Goal: Information Seeking & Learning: Learn about a topic

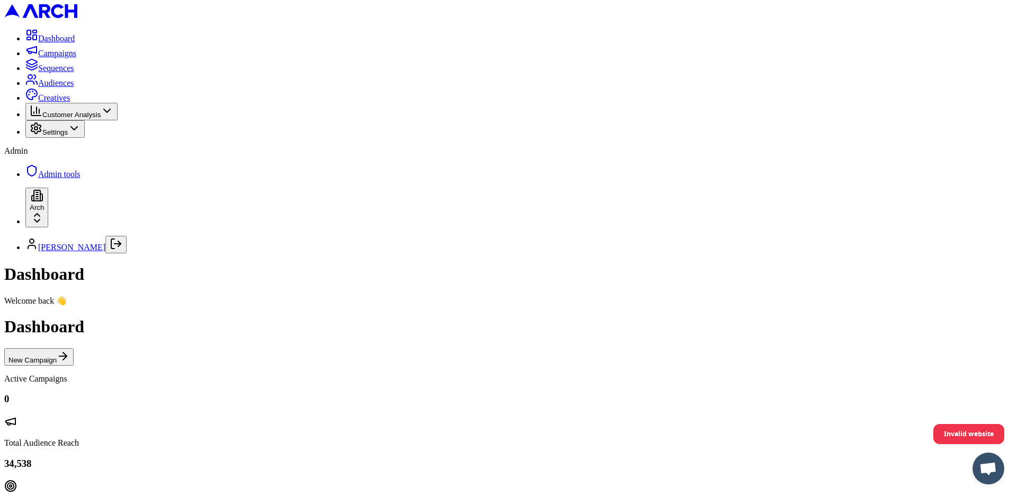
click at [81, 179] on span "Admin tools" at bounding box center [59, 174] width 42 height 9
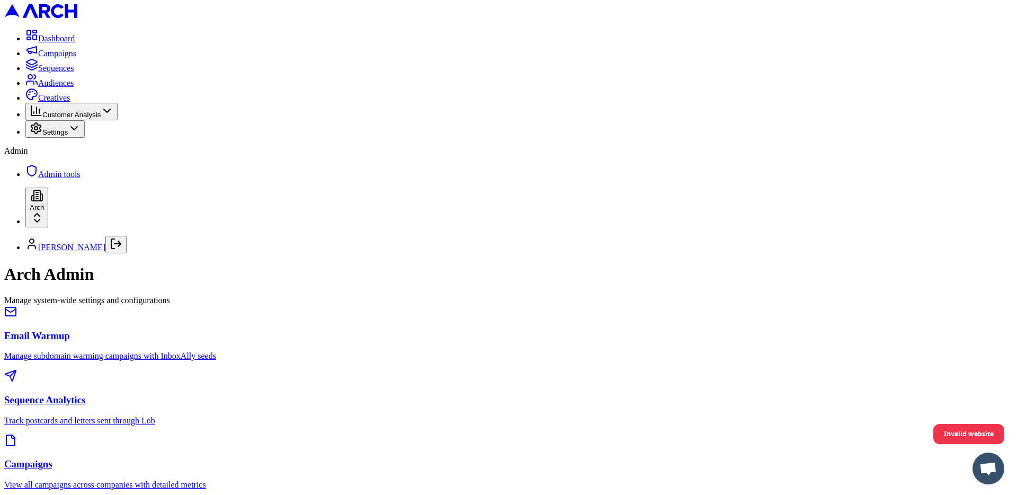
click at [502, 394] on h3 "Sequence Analytics" at bounding box center [508, 400] width 1009 height 12
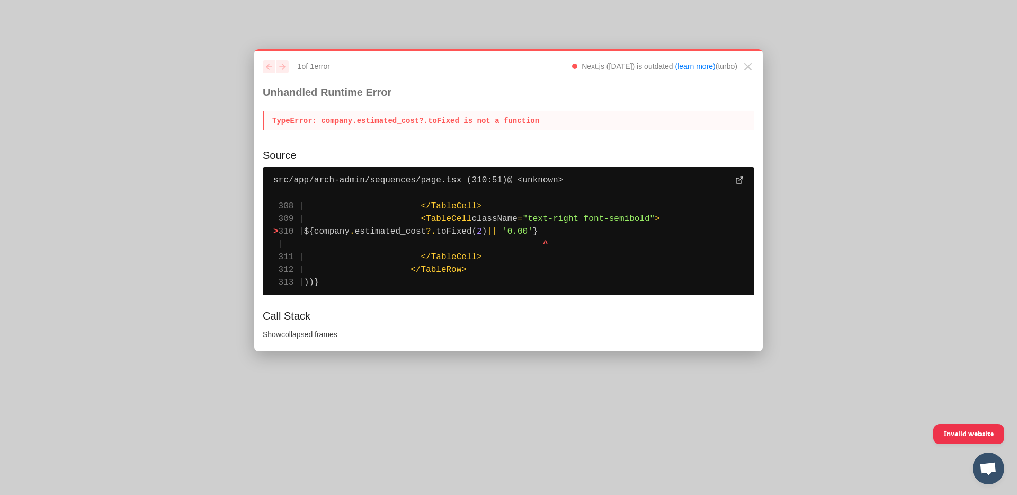
click at [446, 122] on p "TypeError : company.estimated_cost?.toFixed is not a function" at bounding box center [509, 120] width 492 height 19
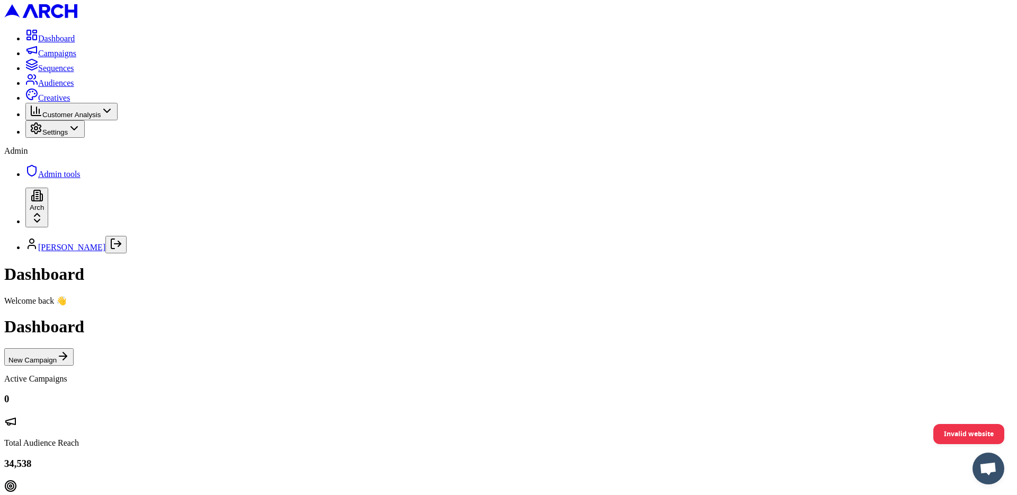
click at [61, 179] on span "Admin tools" at bounding box center [59, 174] width 42 height 9
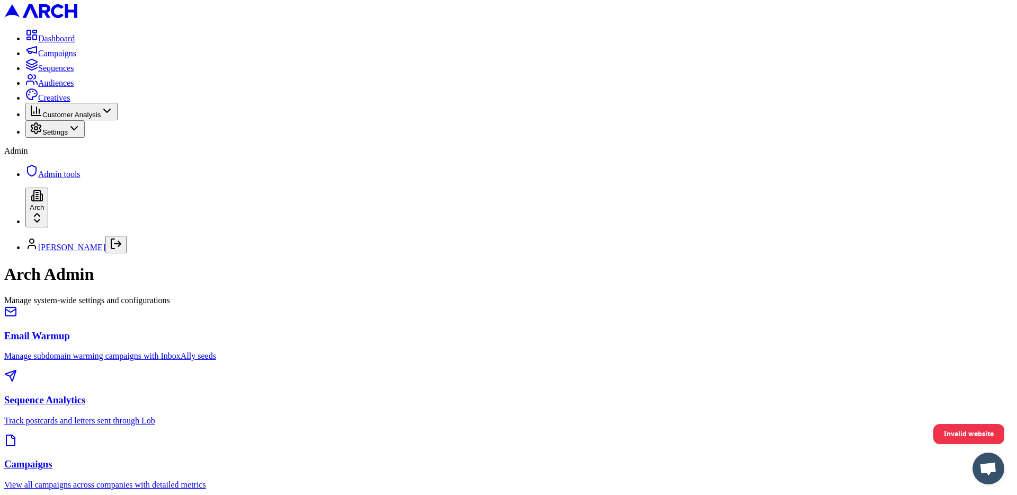
click at [509, 394] on h3 "Sequence Analytics" at bounding box center [508, 400] width 1009 height 12
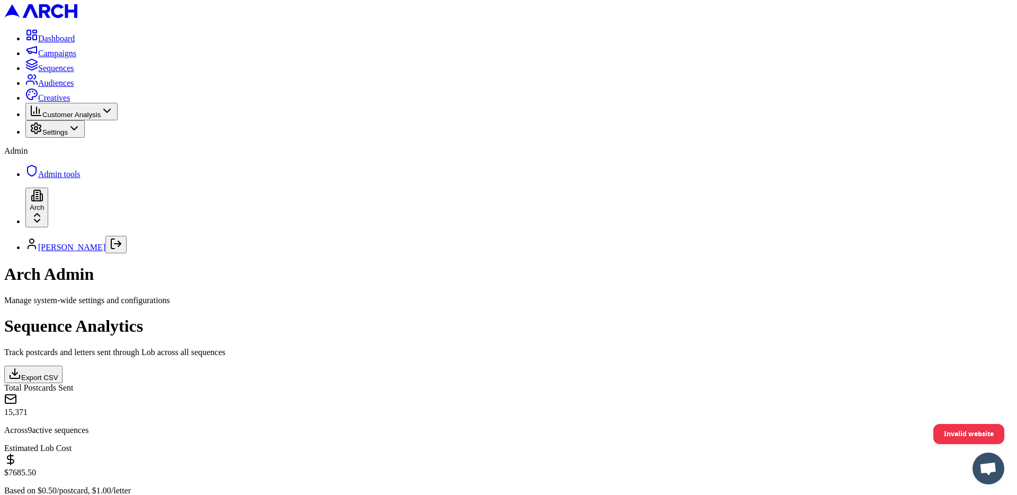
scroll to position [593, 0]
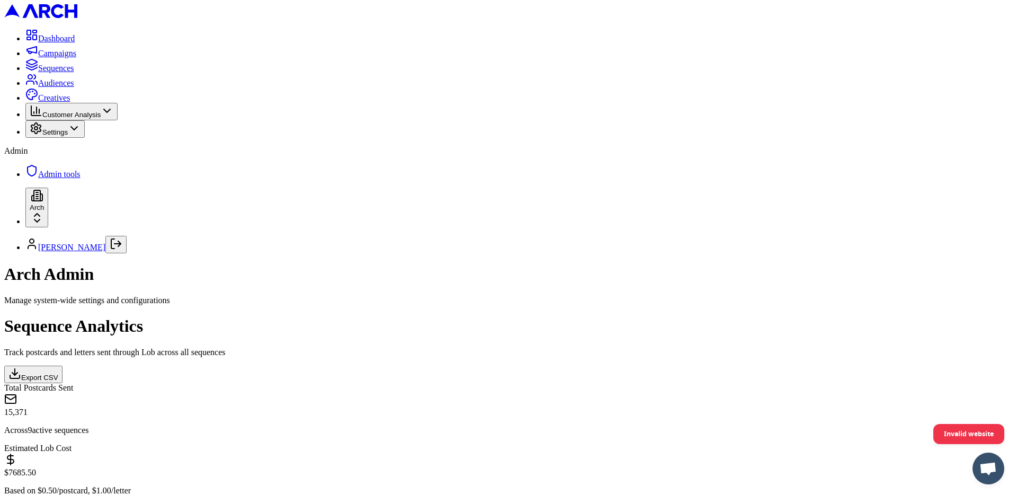
scroll to position [48, 0]
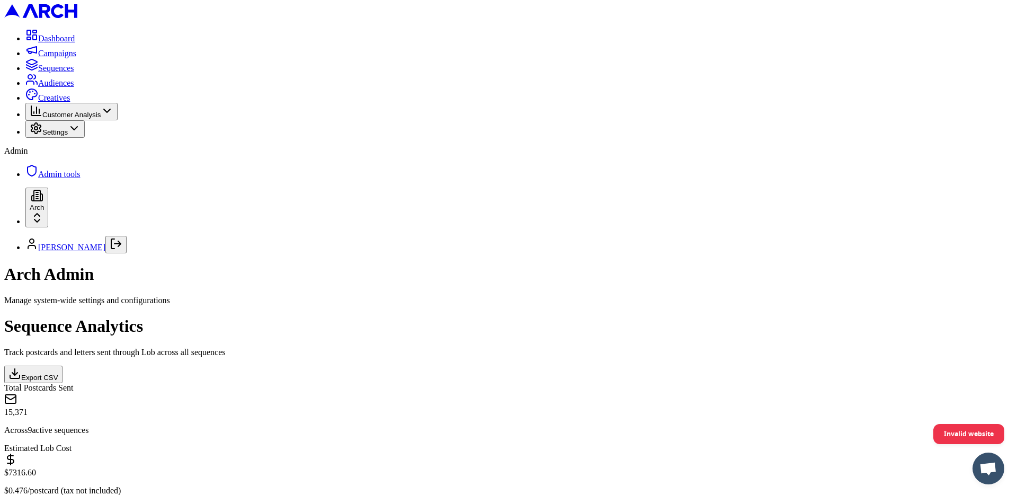
scroll to position [0, 0]
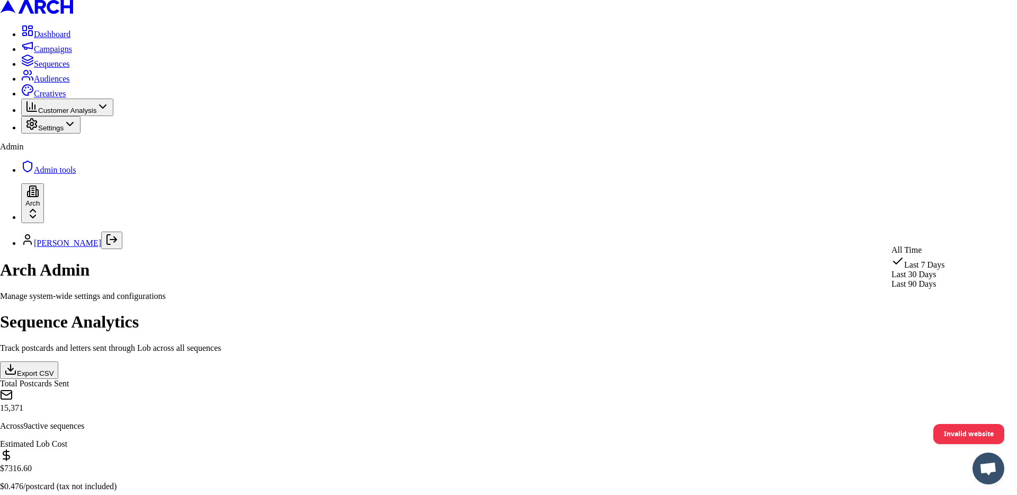
click at [932, 234] on html "Dashboard Campaigns Sequences Audiences Creatives Customer Analysis Settings Ad…" at bounding box center [508, 340] width 1017 height 680
click at [922, 237] on html "Dashboard Campaigns Sequences Audiences Creatives Customer Analysis Settings Ad…" at bounding box center [508, 340] width 1017 height 680
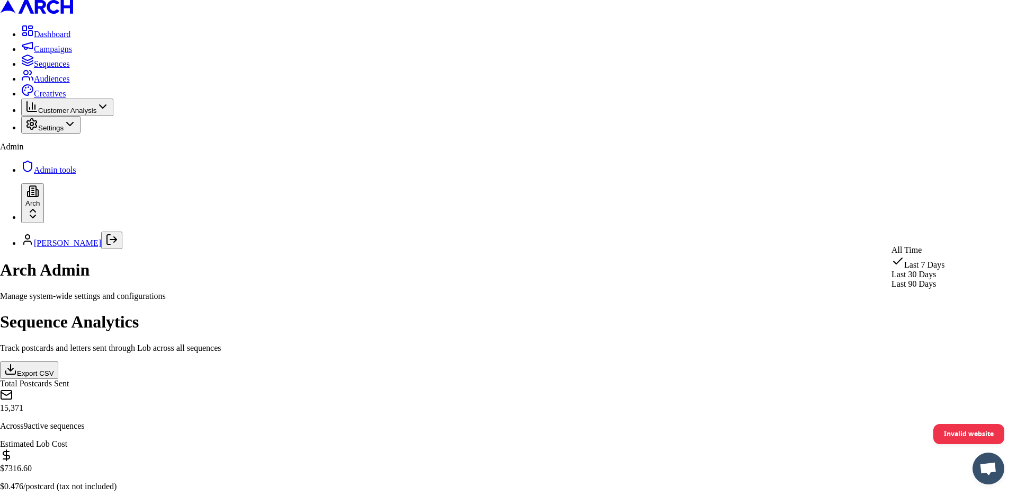
click at [909, 228] on html "Dashboard Campaigns Sequences Audiences Creatives Customer Analysis Settings Ad…" at bounding box center [508, 340] width 1017 height 680
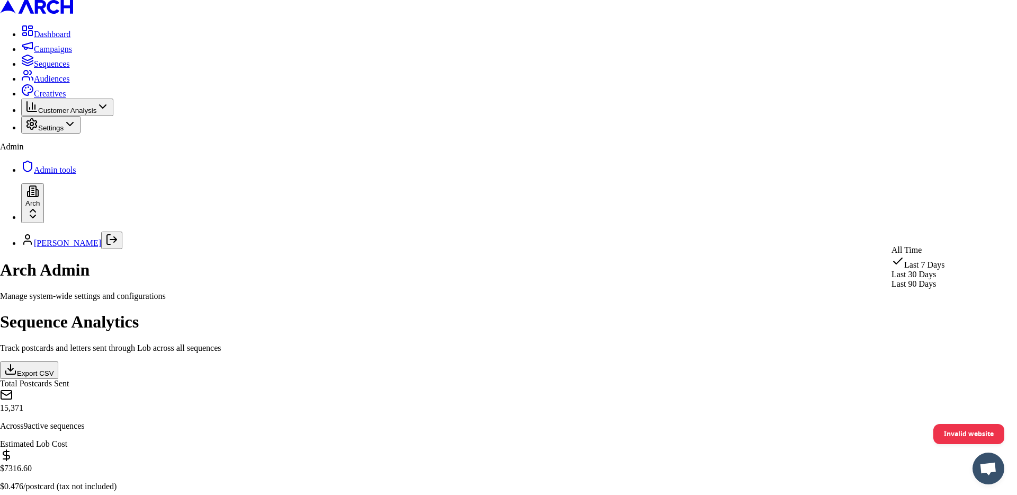
click at [926, 233] on html "Dashboard Campaigns Sequences Audiences Creatives Customer Analysis Settings Ad…" at bounding box center [508, 340] width 1017 height 680
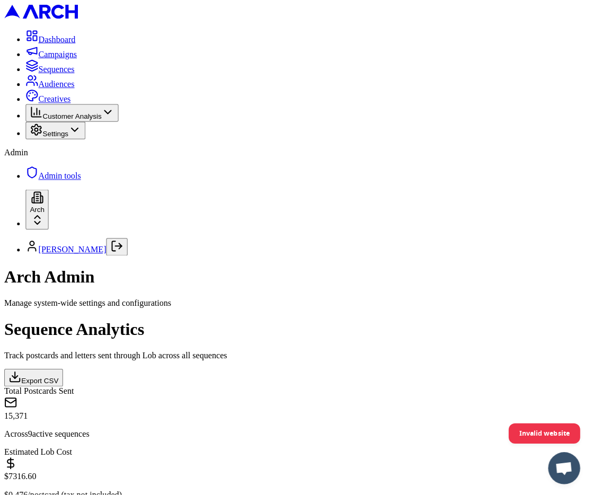
scroll to position [0, 56]
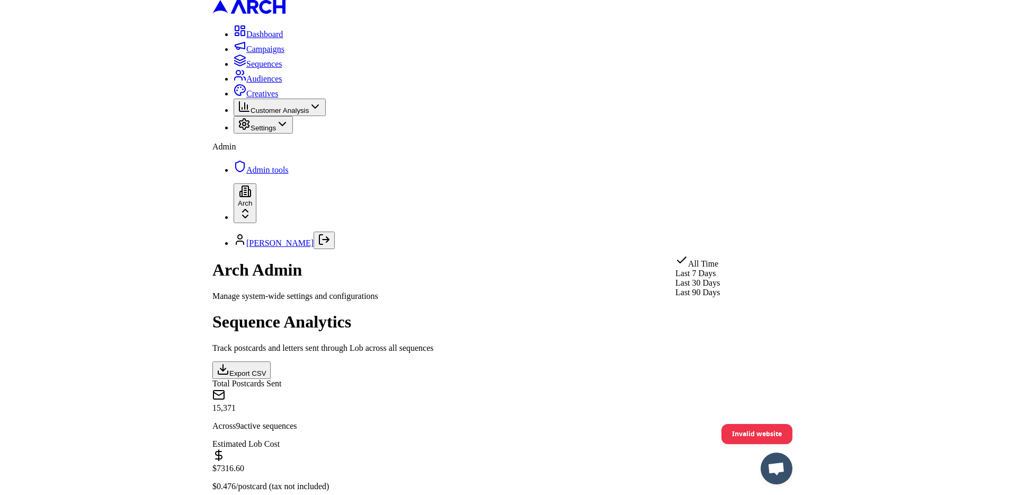
scroll to position [0, 0]
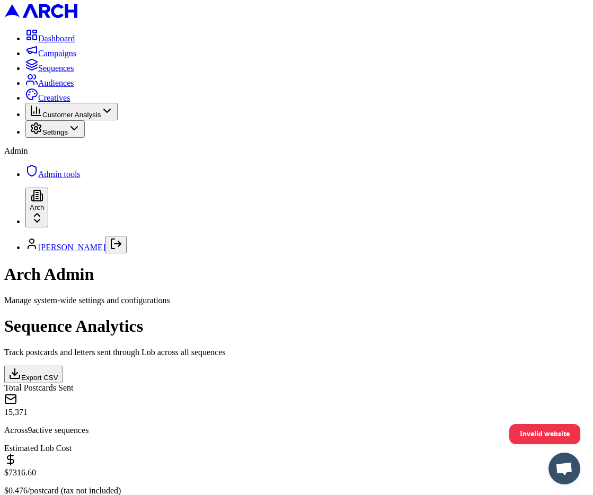
click at [496, 254] on html "Dashboard Campaigns Sequences Audiences Creatives Customer Analysis Settings Ad…" at bounding box center [296, 342] width 593 height 684
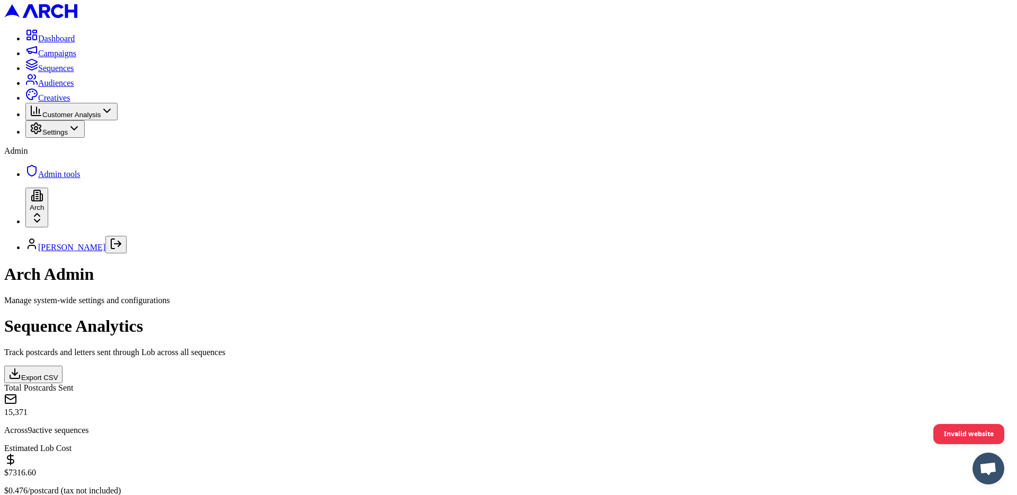
click at [571, 383] on div "Total Postcards Sent 15,371 Across 9 active sequences Estimated Lob Cost $ 7316…" at bounding box center [508, 499] width 1009 height 233
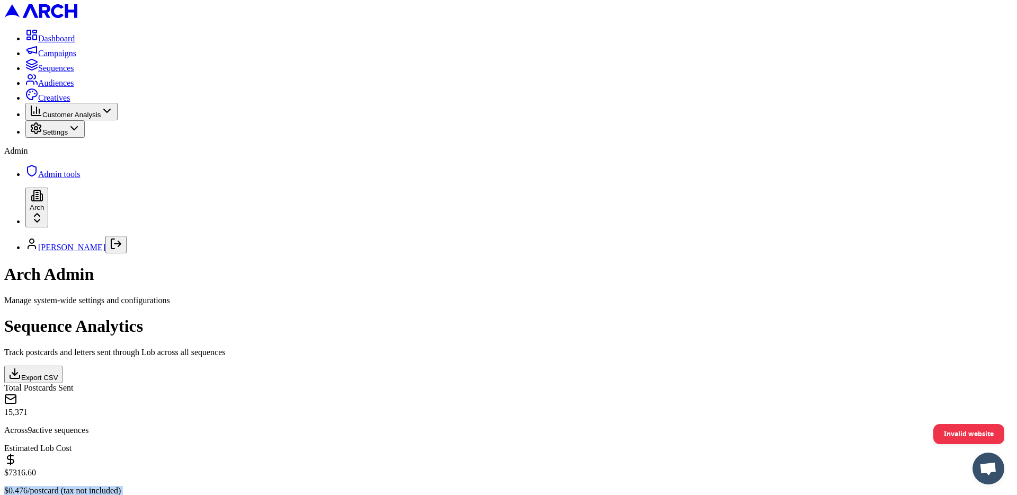
drag, startPoint x: 572, startPoint y: 147, endPoint x: 572, endPoint y: 156, distance: 9.0
click at [572, 383] on div "Total Postcards Sent 15,371 Across 9 active sequences Estimated Lob Cost $ 7316…" at bounding box center [508, 499] width 1009 height 233
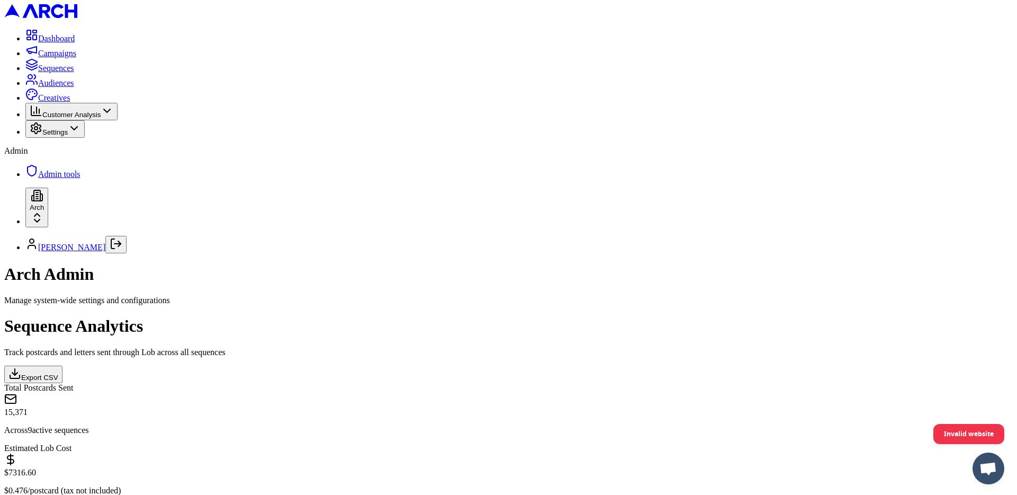
click at [814, 236] on html "Dashboard Campaigns Sequences Audiences Creatives Customer Analysis Settings Ad…" at bounding box center [508, 401] width 1017 height 803
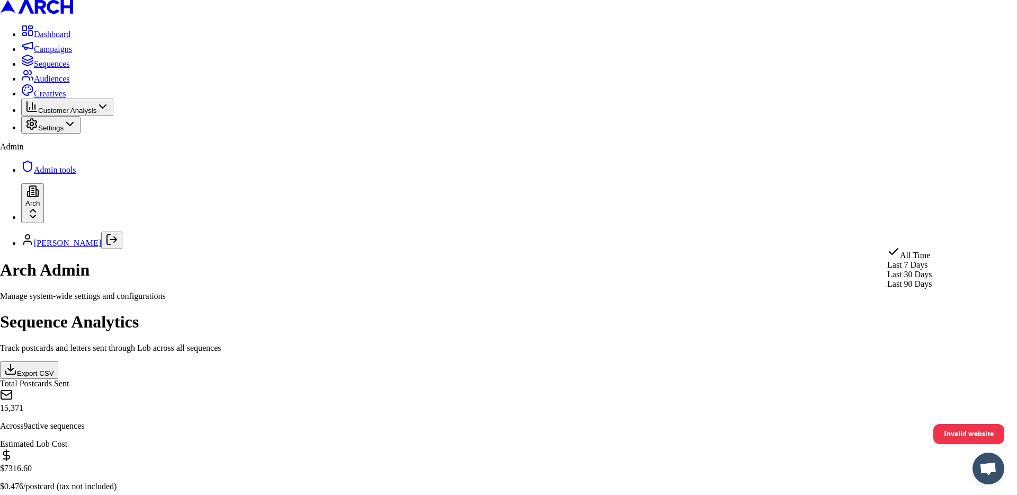
click at [917, 238] on html "Dashboard Campaigns Sequences Audiences Creatives Customer Analysis Settings Ad…" at bounding box center [508, 399] width 1017 height 799
click at [919, 236] on html "Dashboard Campaigns Sequences Audiences Creatives Customer Analysis Settings Ad…" at bounding box center [508, 340] width 1017 height 680
click at [919, 238] on html "Dashboard Campaigns Sequences Audiences Creatives Customer Analysis Settings Ad…" at bounding box center [508, 340] width 1017 height 680
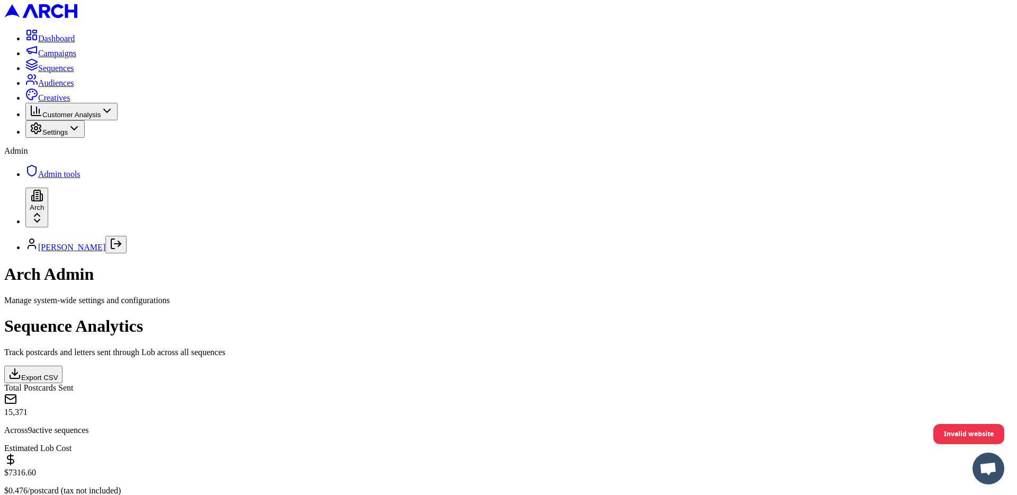
scroll to position [48, 0]
click at [915, 191] on html "Dashboard Campaigns Sequences Audiences Creatives Customer Analysis Settings Ad…" at bounding box center [508, 401] width 1017 height 803
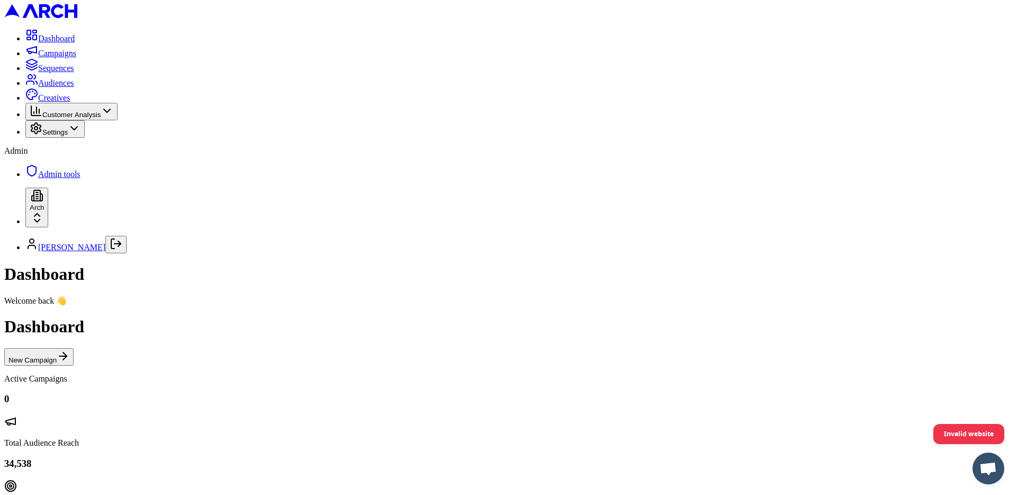
click at [81, 135] on icon at bounding box center [74, 128] width 13 height 13
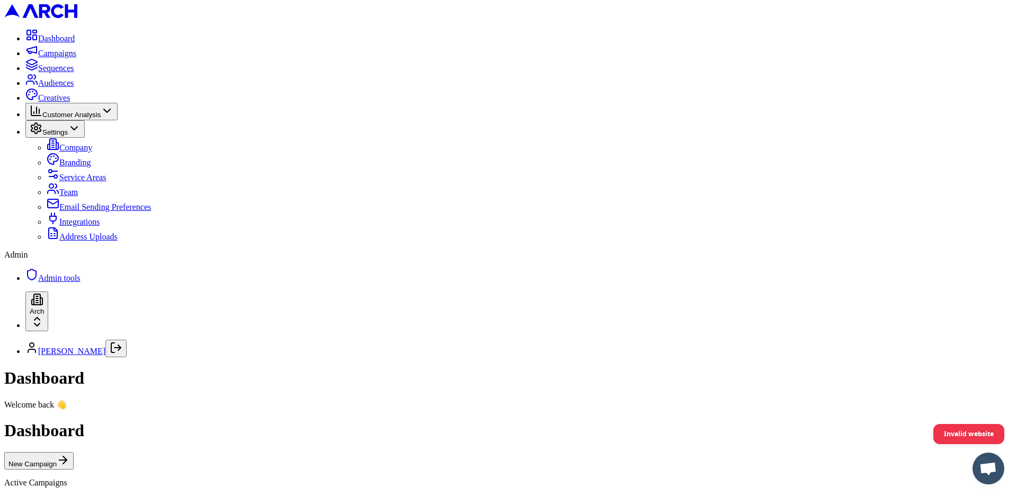
click at [73, 282] on span "Admin tools" at bounding box center [59, 277] width 42 height 9
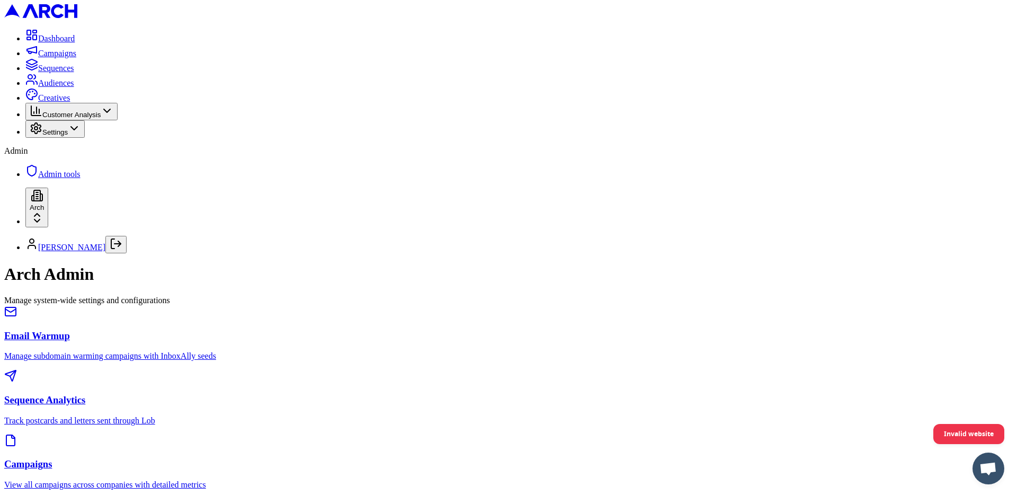
click at [528, 394] on h3 "Sequence Analytics" at bounding box center [508, 400] width 1009 height 12
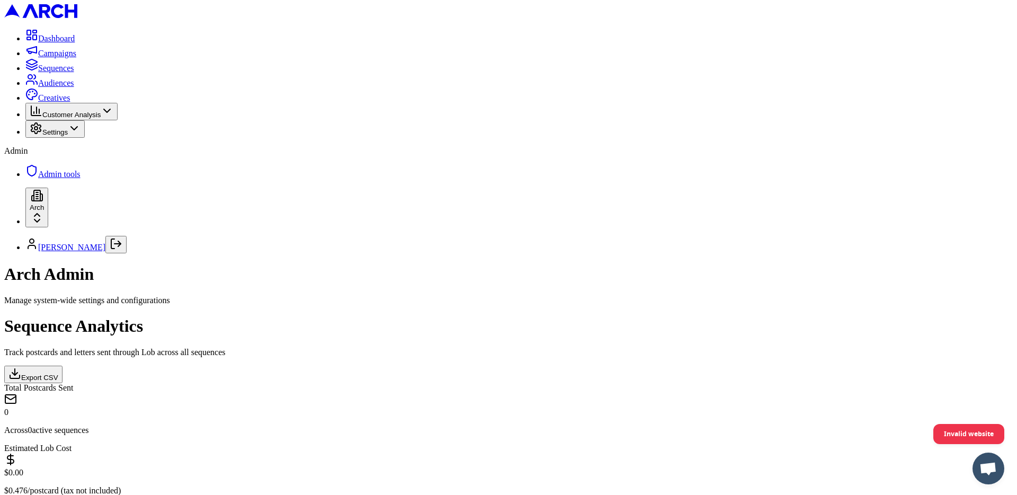
click at [926, 236] on html "Dashboard Campaigns Sequences Audiences Creatives Customer Analysis Settings Ad…" at bounding box center [508, 351] width 1017 height 702
click at [925, 238] on html "Dashboard Campaigns Sequences Audiences Creatives Customer Analysis Settings Ad…" at bounding box center [508, 351] width 1017 height 702
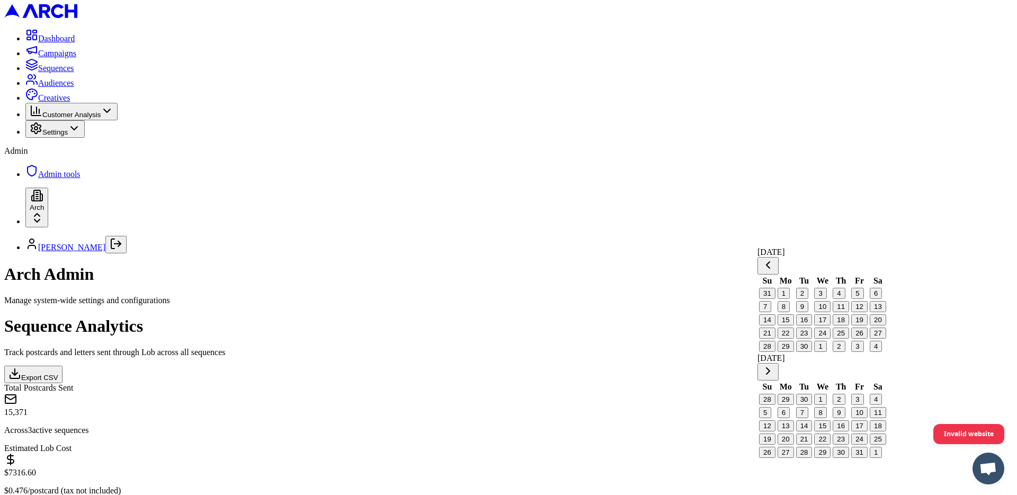
click at [790, 312] on button "8" at bounding box center [784, 306] width 12 height 11
click at [827, 312] on button "10" at bounding box center [822, 306] width 16 height 11
click at [727, 347] on div "Sequence Analytics Track postcards and letters sent through Lob across all sequ…" at bounding box center [508, 504] width 1009 height 376
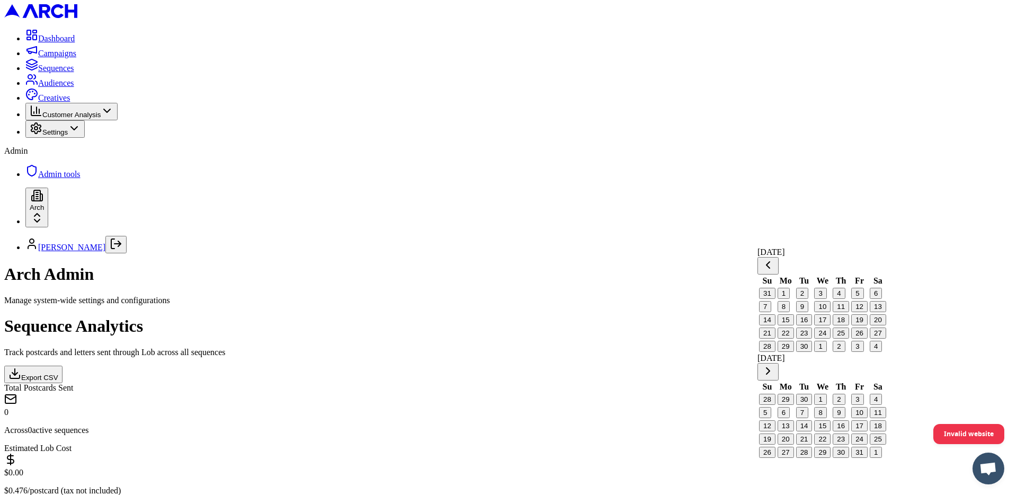
click at [774, 262] on button "Go to previous month" at bounding box center [768, 265] width 21 height 17
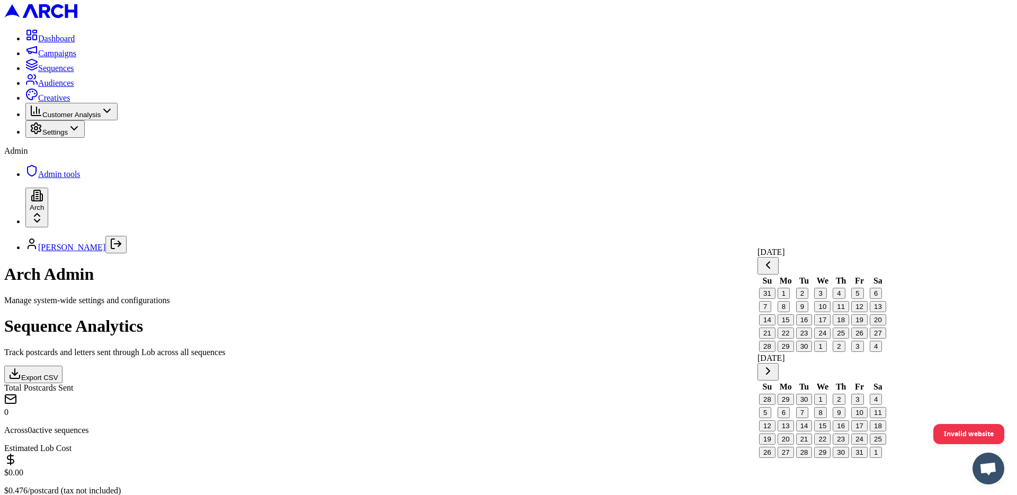
click at [792, 237] on html "Dashboard Campaigns Sequences Audiences Creatives Customer Analysis Settings Ad…" at bounding box center [508, 351] width 1017 height 702
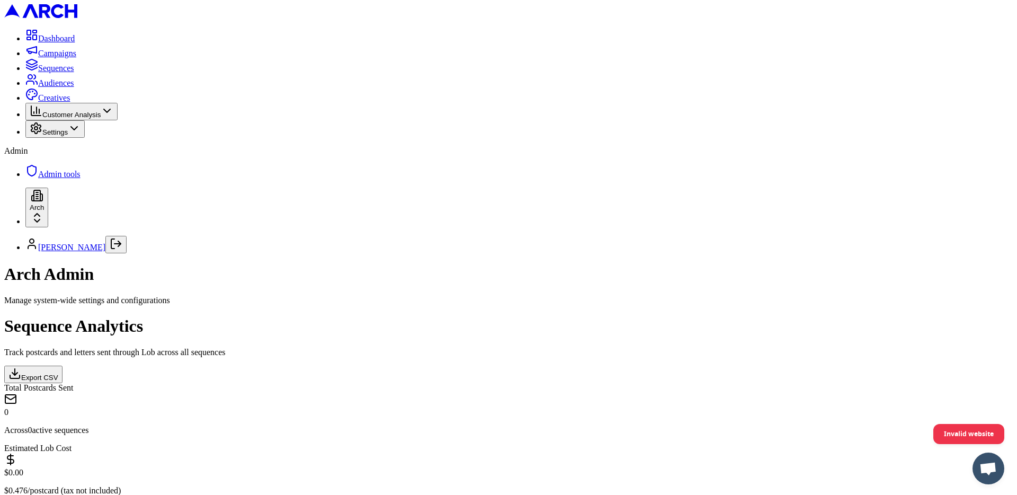
click at [788, 233] on html "Dashboard Campaigns Sequences Audiences Creatives Customer Analysis Settings Ad…" at bounding box center [508, 351] width 1017 height 702
click at [925, 232] on html "Dashboard Campaigns Sequences Audiences Creatives Customer Analysis Settings Ad…" at bounding box center [508, 370] width 1017 height 741
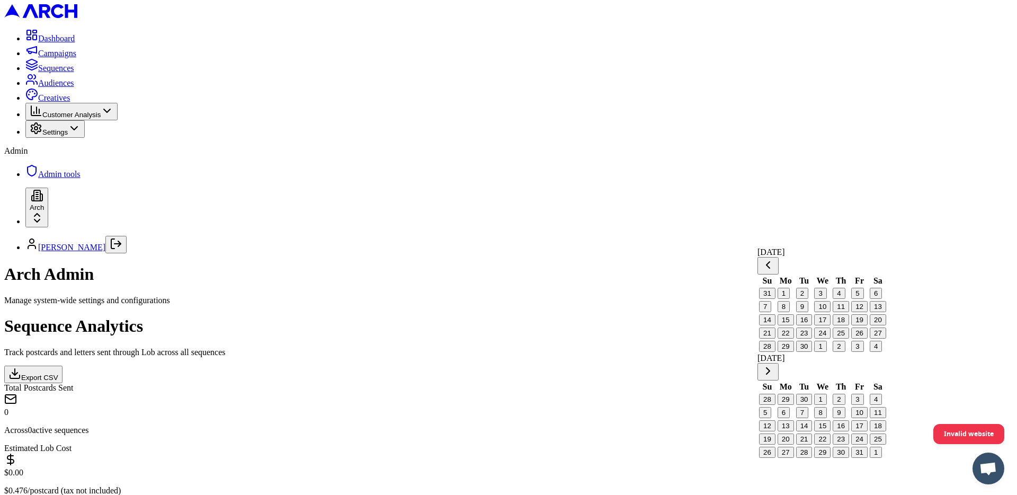
click at [774, 257] on button "Go to previous month" at bounding box center [768, 265] width 21 height 17
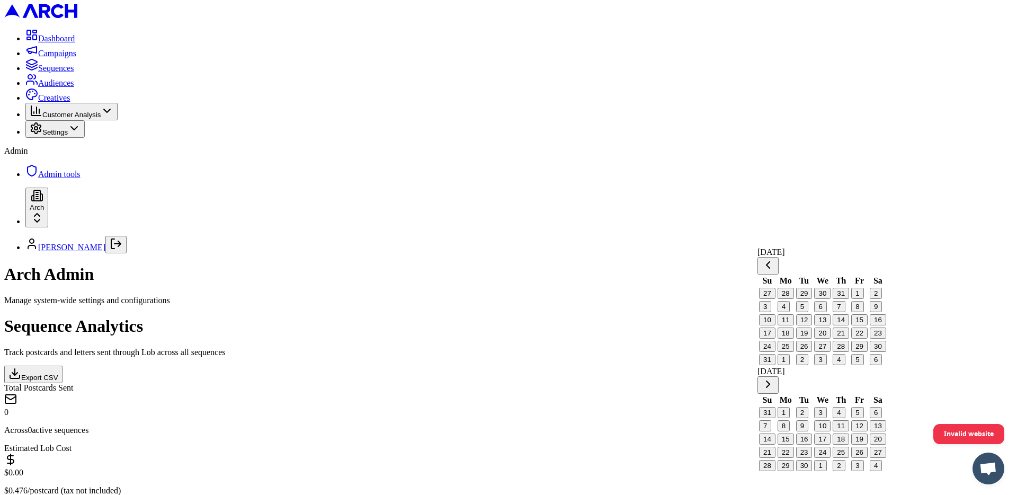
click at [818, 312] on button "6" at bounding box center [820, 306] width 12 height 11
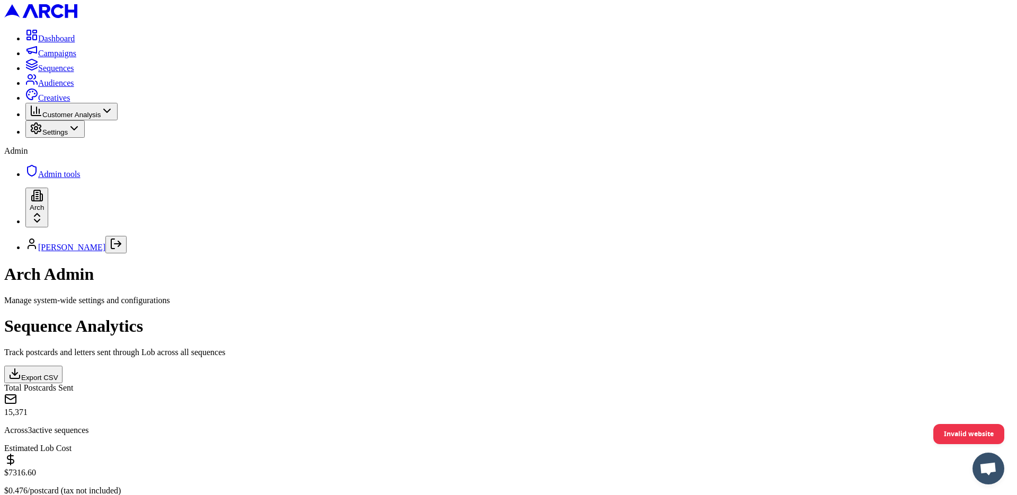
click at [814, 234] on html "Dashboard Campaigns Sequences Audiences Creatives Customer Analysis Settings Ad…" at bounding box center [508, 370] width 1017 height 741
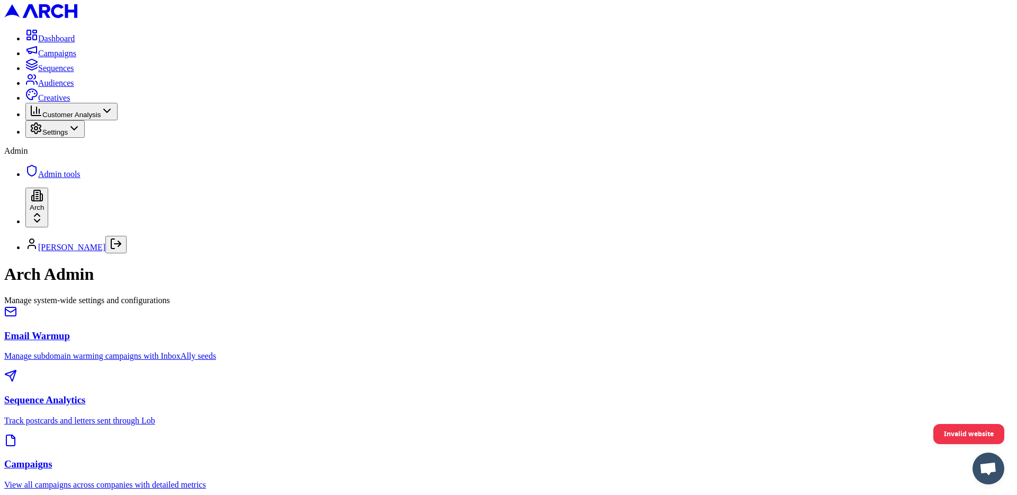
click at [491, 394] on h3 "Sequence Analytics" at bounding box center [508, 400] width 1009 height 12
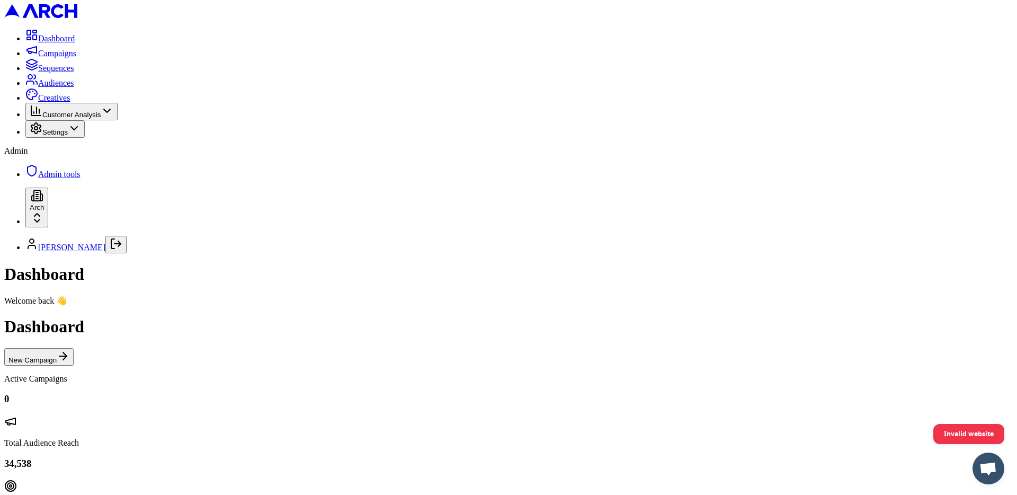
click at [51, 179] on span "Admin tools" at bounding box center [59, 174] width 42 height 9
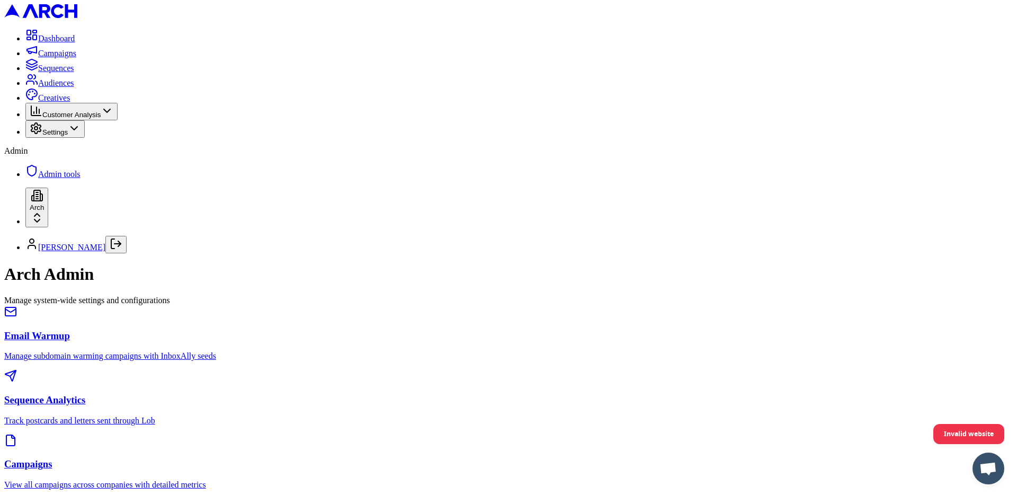
click at [512, 394] on h3 "Sequence Analytics" at bounding box center [508, 400] width 1009 height 12
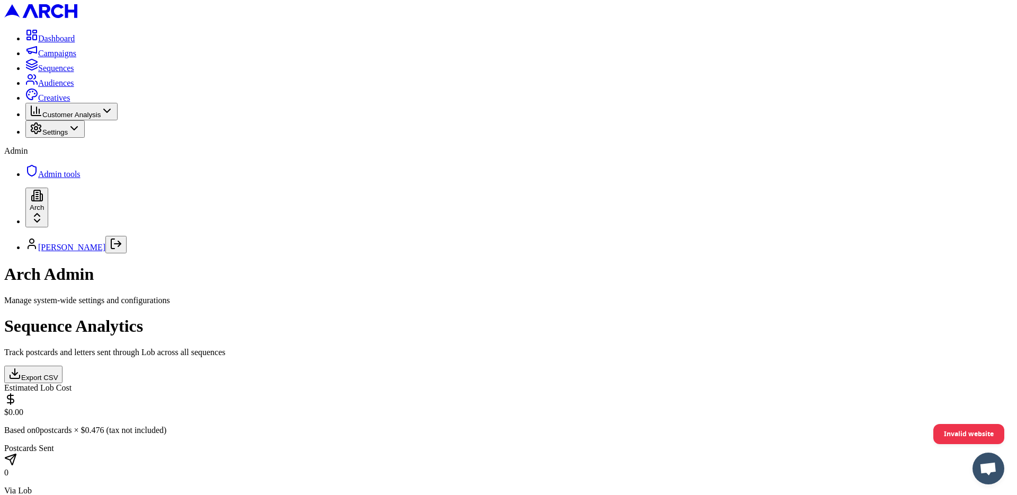
click at [932, 320] on html "Dashboard Campaigns Sequences Audiences Creatives Customer Analysis Settings Ad…" at bounding box center [508, 461] width 1017 height 923
click at [918, 258] on html "Dashboard Campaigns Sequences Audiences Creatives Customer Analysis Settings Ad…" at bounding box center [508, 494] width 1017 height 989
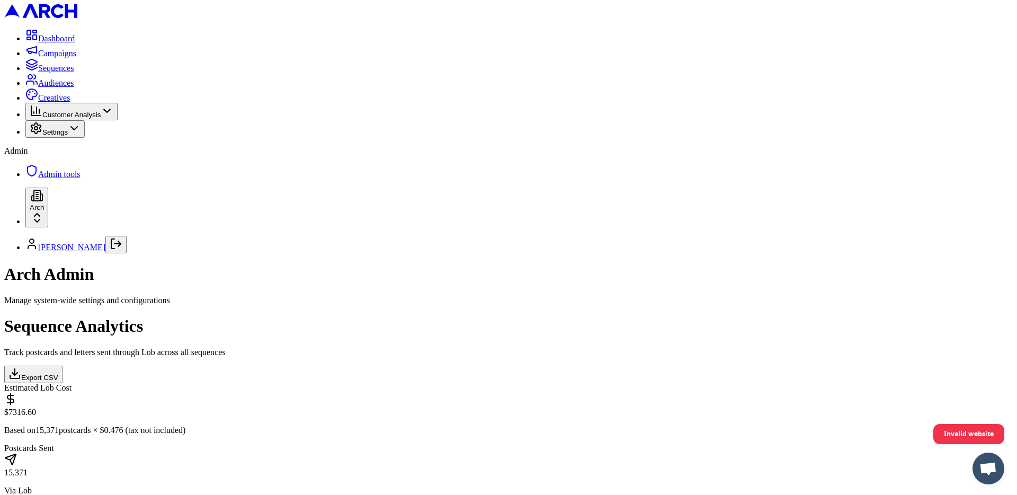
drag, startPoint x: 677, startPoint y: 340, endPoint x: 660, endPoint y: 340, distance: 17.0
click at [63, 366] on button "Export CSV" at bounding box center [33, 374] width 58 height 17
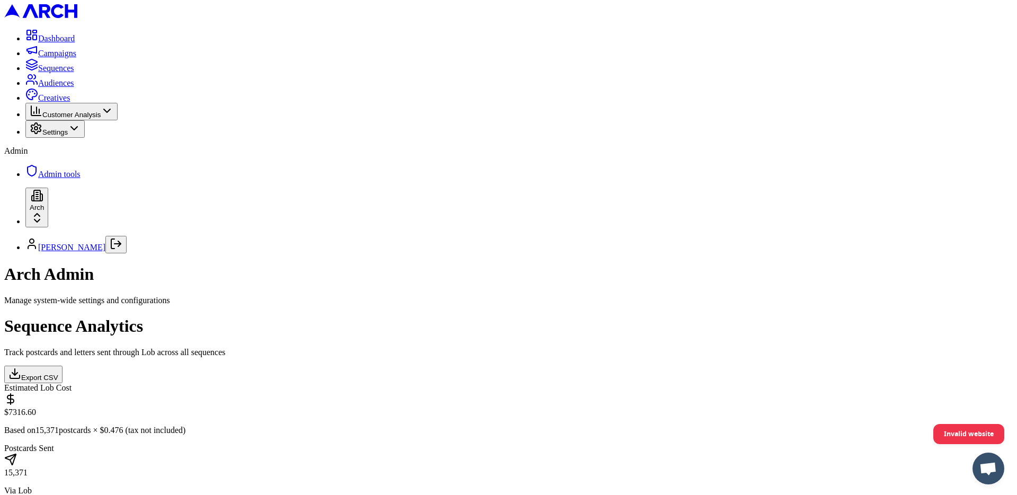
click at [63, 366] on button "Export CSV" at bounding box center [33, 374] width 58 height 17
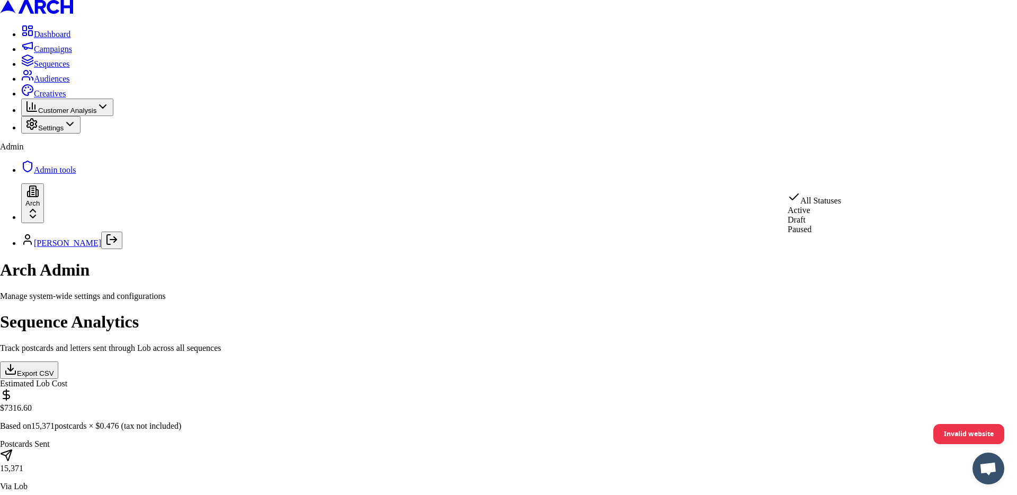
scroll to position [127, 0]
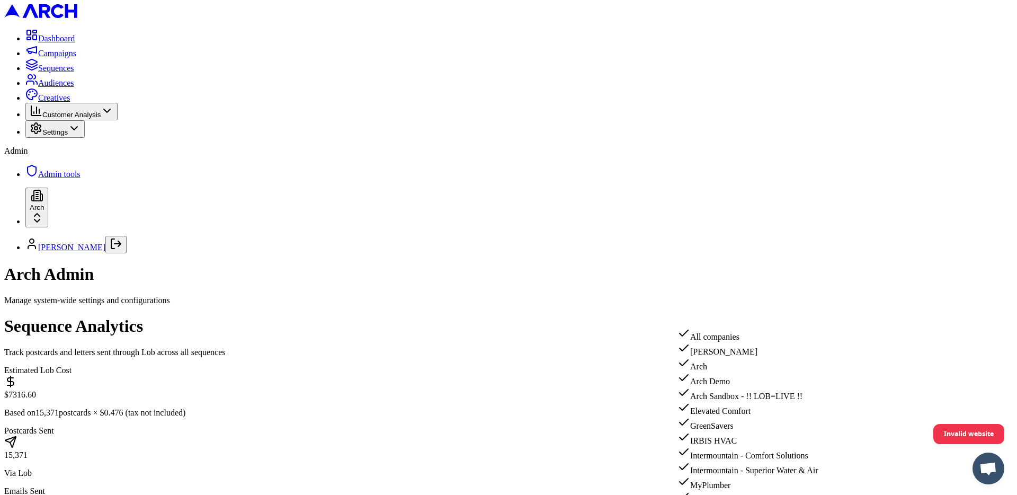
scroll to position [76, 0]
click at [730, 446] on div "Intermountain - Comfort Solutions" at bounding box center [769, 453] width 182 height 15
click at [729, 460] on div "Intermountain - Superior Water & Air" at bounding box center [773, 467] width 182 height 15
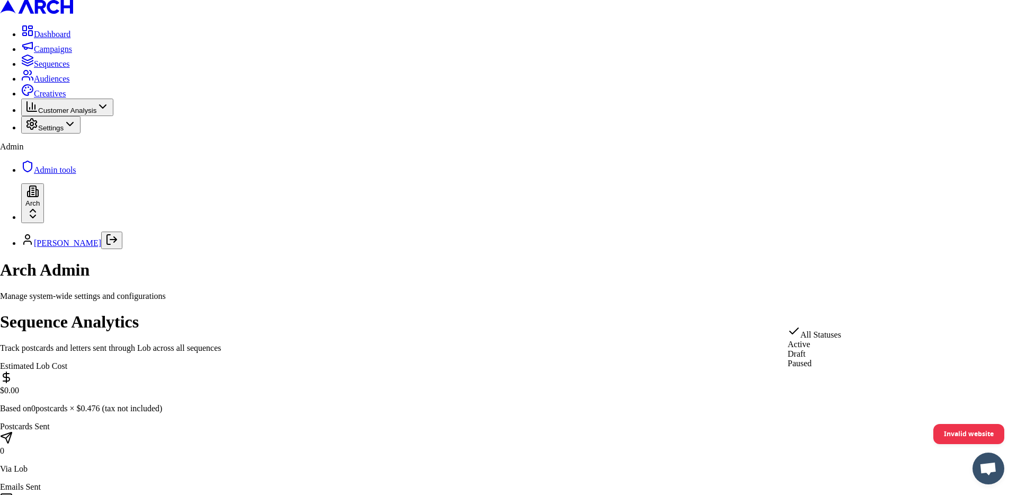
click at [827, 318] on html "Dashboard Campaigns Sequences Audiences Creatives Customer Analysis Settings Ad…" at bounding box center [508, 470] width 1017 height 941
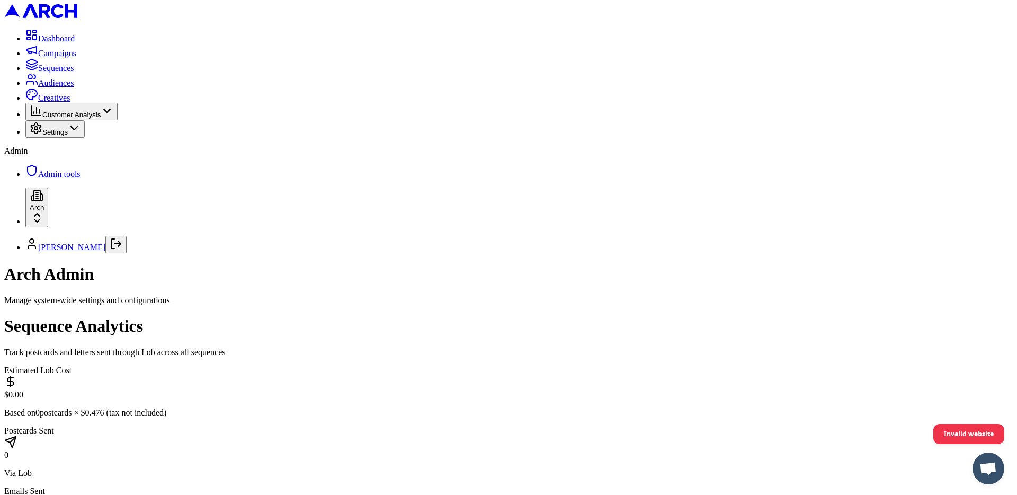
scroll to position [23, 0]
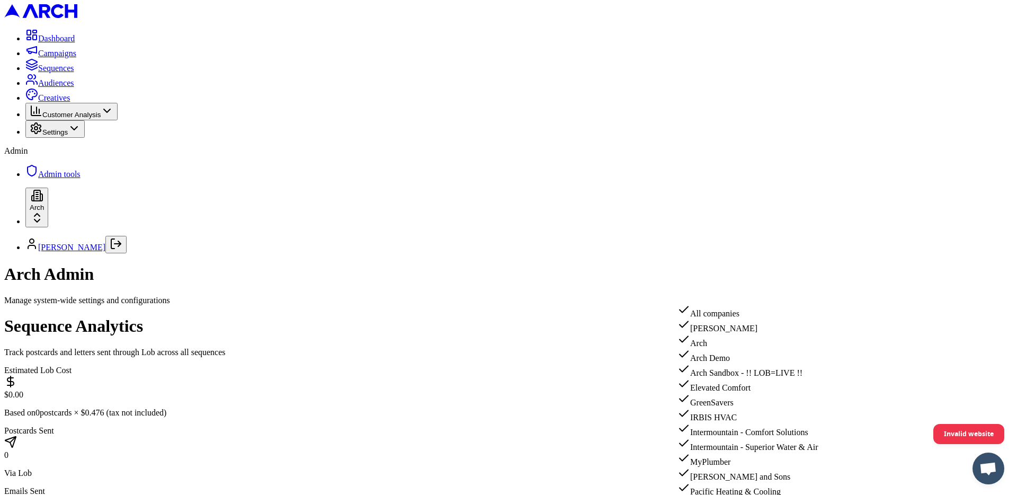
click at [743, 324] on div "[PERSON_NAME]" at bounding box center [769, 325] width 182 height 15
click at [748, 314] on div "All companies" at bounding box center [769, 311] width 182 height 15
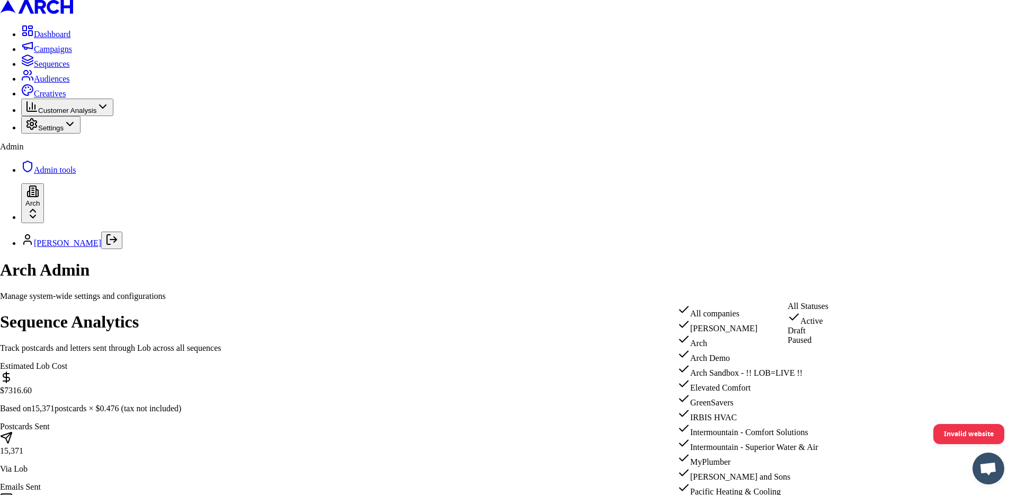
click at [841, 287] on html "Dashboard Campaigns Sequences Audiences Creatives Customer Analysis Settings Ad…" at bounding box center [508, 490] width 1017 height 980
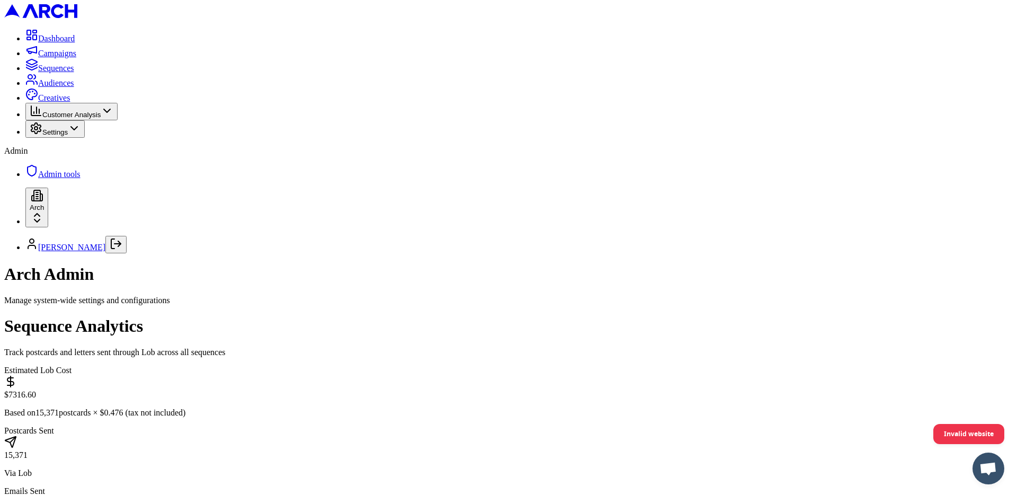
drag, startPoint x: 164, startPoint y: 244, endPoint x: 687, endPoint y: 250, distance: 522.5
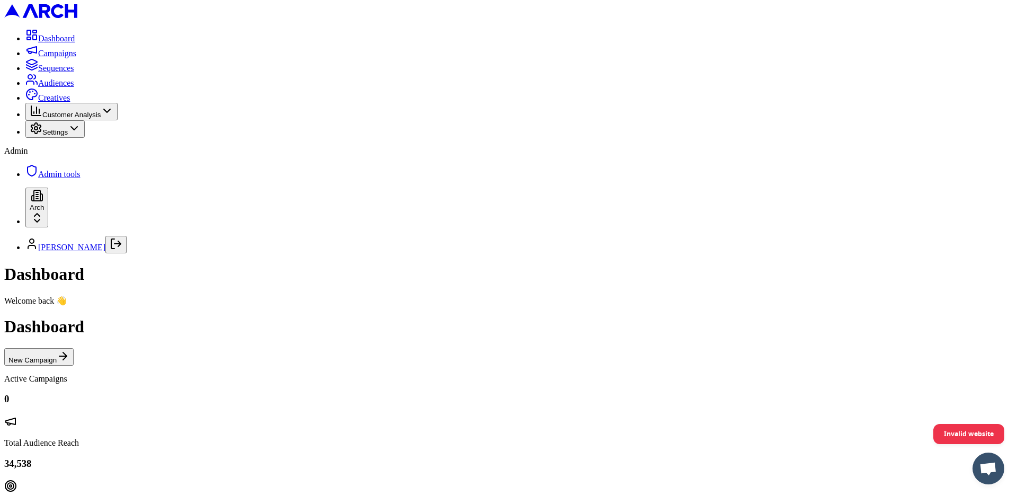
click at [63, 179] on link "Admin tools" at bounding box center [52, 174] width 55 height 9
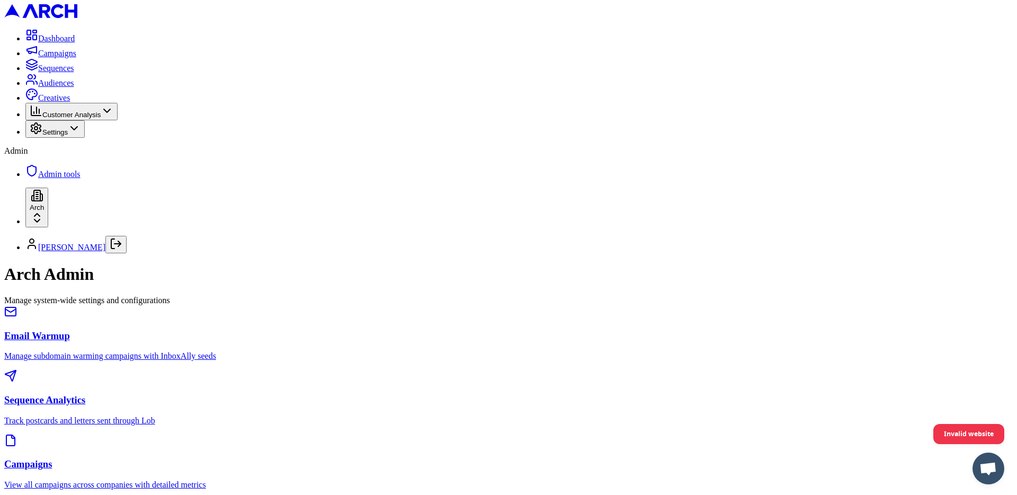
click at [475, 369] on div "Sequence Analytics Track postcards and letters sent through Lob" at bounding box center [508, 397] width 1009 height 56
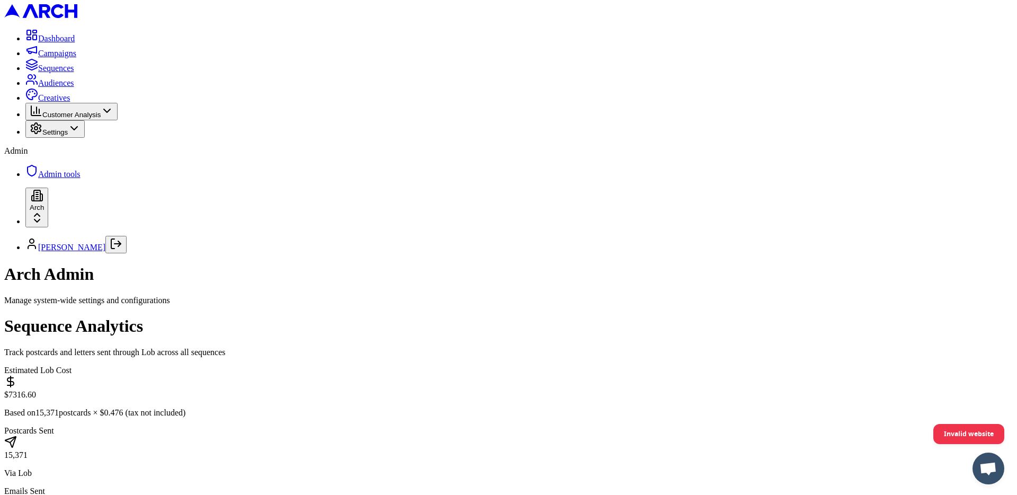
scroll to position [208, 0]
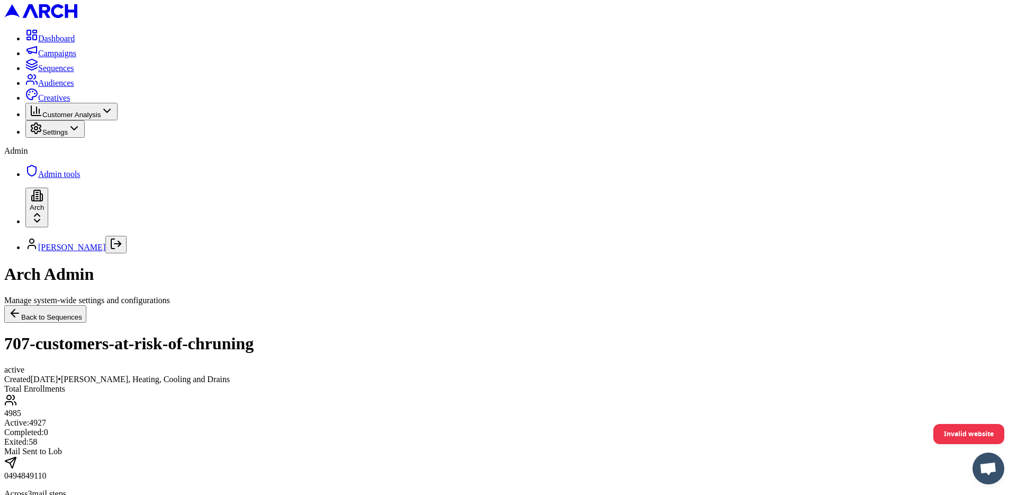
drag, startPoint x: 703, startPoint y: 321, endPoint x: 674, endPoint y: 323, distance: 29.2
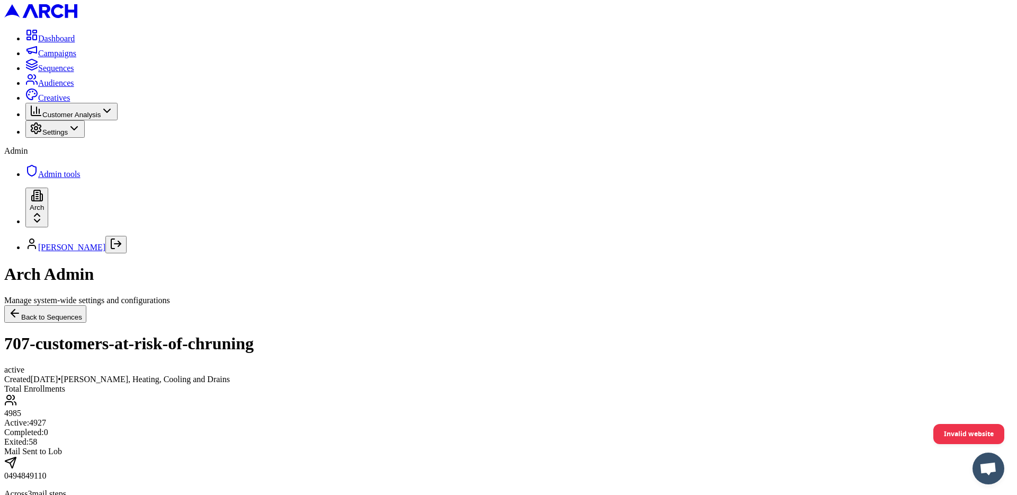
drag, startPoint x: 925, startPoint y: 352, endPoint x: 858, endPoint y: 342, distance: 67.6
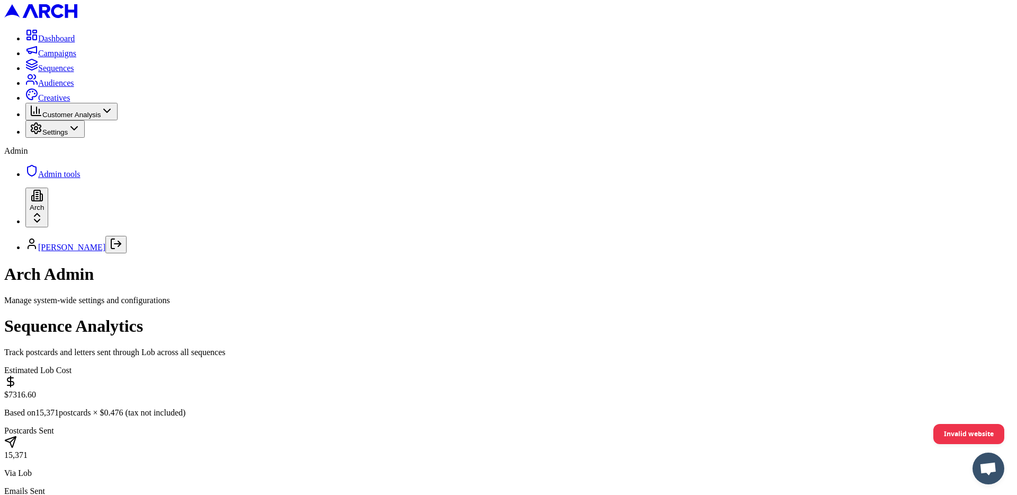
scroll to position [73, 0]
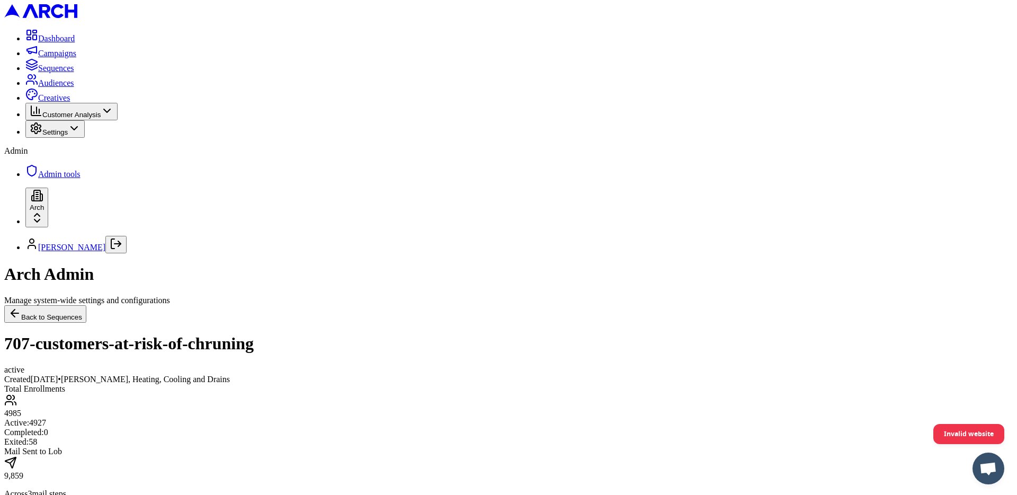
drag, startPoint x: 873, startPoint y: 369, endPoint x: 856, endPoint y: 369, distance: 17.0
drag, startPoint x: 870, startPoint y: 369, endPoint x: 863, endPoint y: 369, distance: 7.4
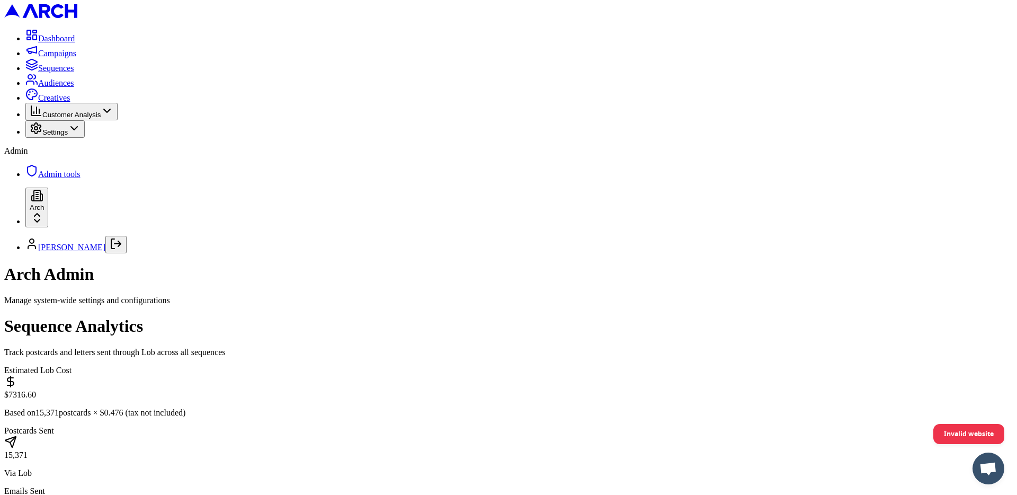
scroll to position [191, 0]
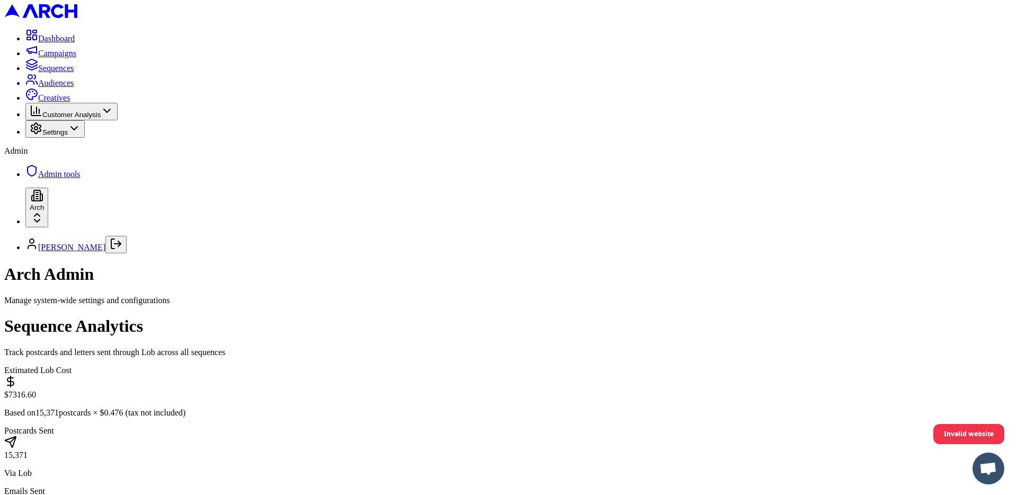
scroll to position [550, 0]
drag, startPoint x: 927, startPoint y: 316, endPoint x: 973, endPoint y: 316, distance: 46.1
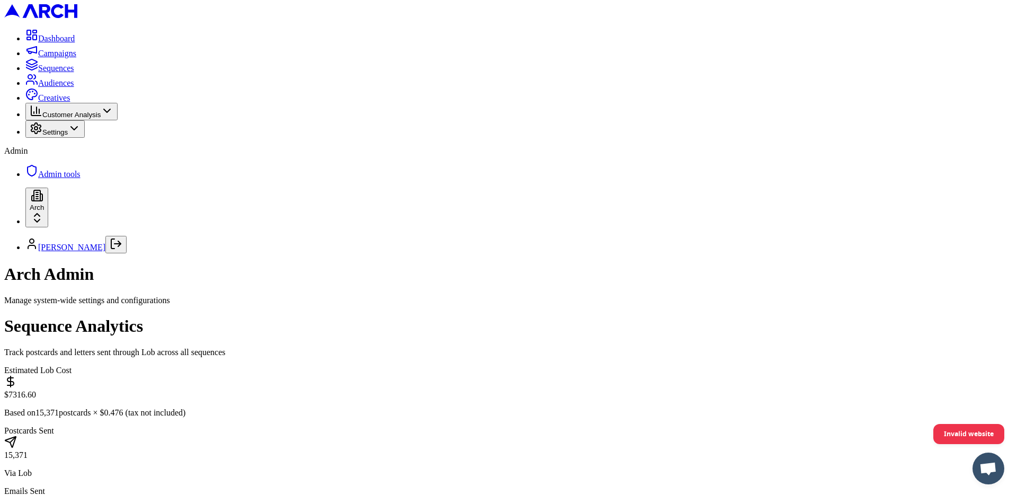
scroll to position [188, 0]
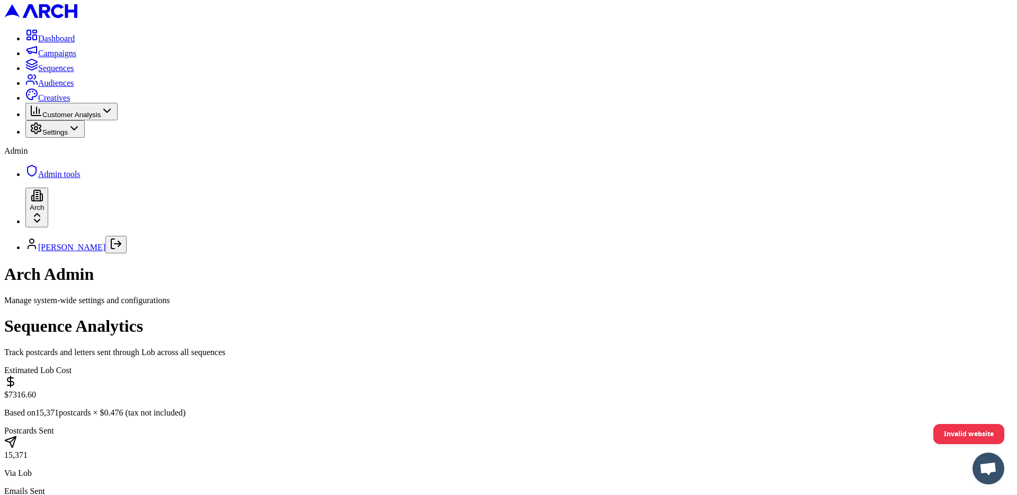
scroll to position [79, 0]
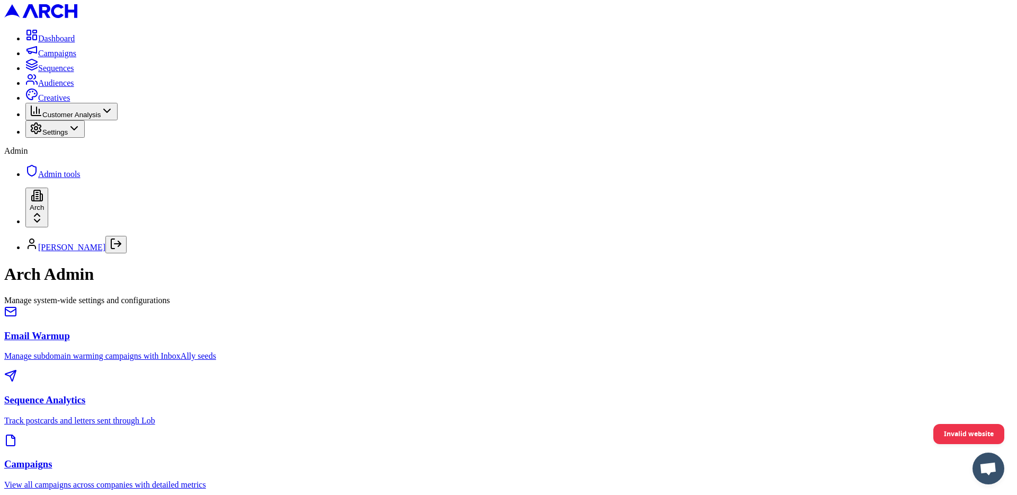
click at [505, 394] on h3 "Sequence Analytics" at bounding box center [508, 400] width 1009 height 12
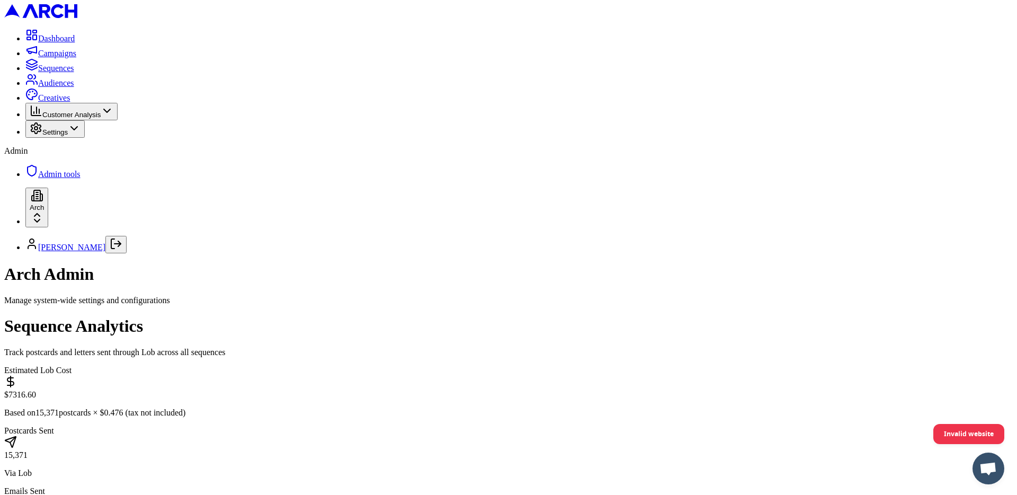
scroll to position [440, 0]
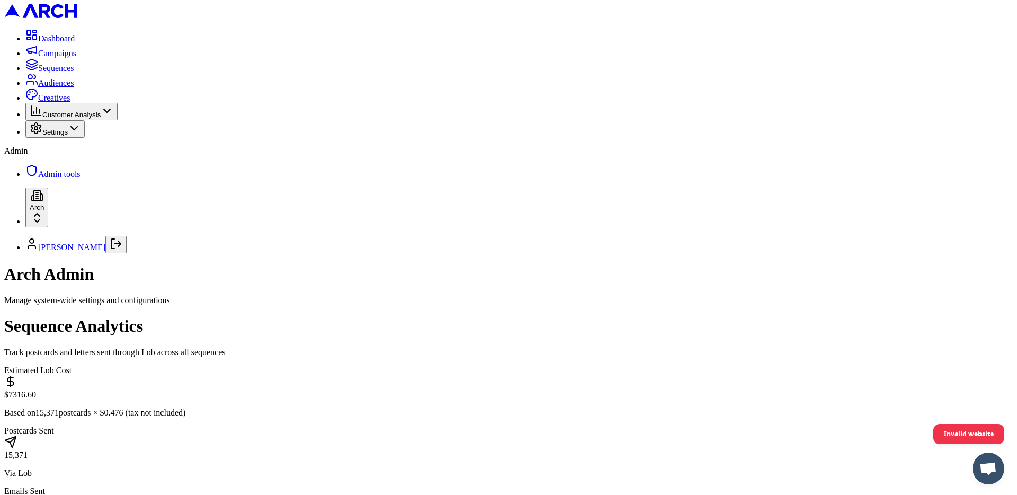
scroll to position [79, 0]
click at [822, 229] on html "Dashboard Campaigns Sequences Audiences Creatives Customer Analysis Settings Ad…" at bounding box center [508, 490] width 1017 height 981
click at [629, 242] on html "Dashboard Campaigns Sequences Audiences Creatives Customer Analysis Settings Ad…" at bounding box center [508, 490] width 1017 height 981
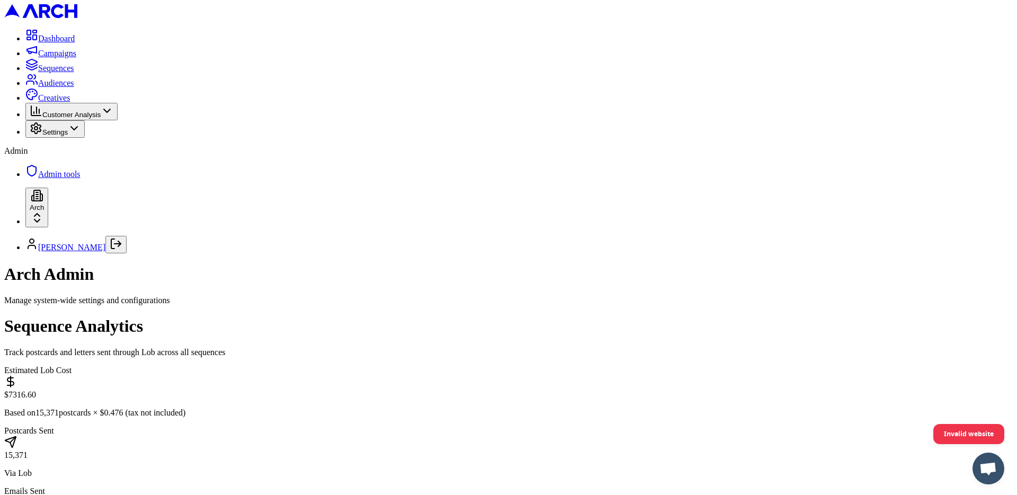
scroll to position [0, 0]
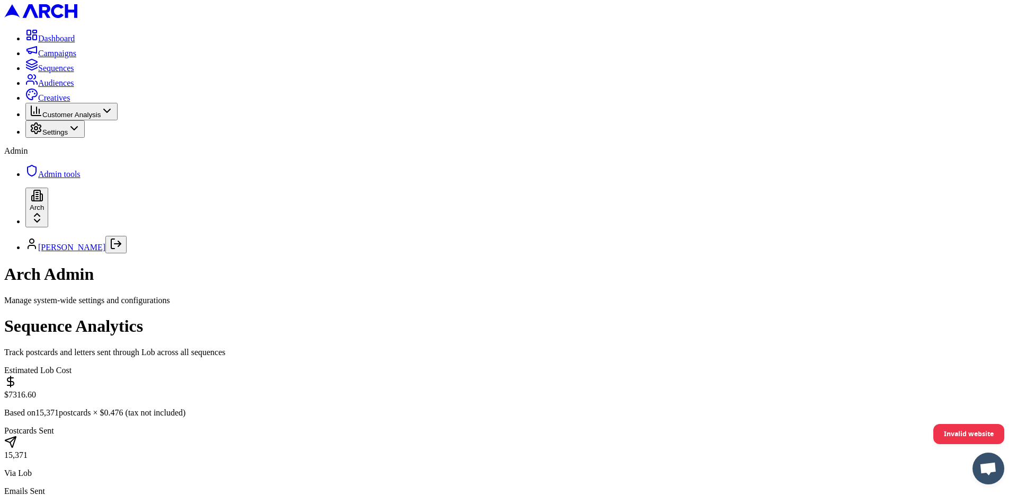
scroll to position [79, 0]
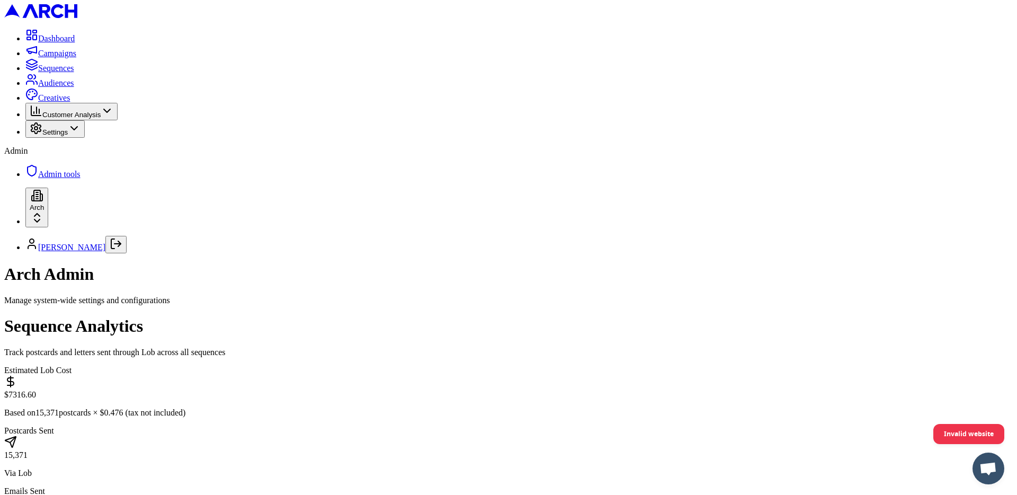
click at [813, 314] on html "Dashboard Campaigns Sequences Audiences Creatives Customer Analysis Settings Ad…" at bounding box center [508, 490] width 1017 height 981
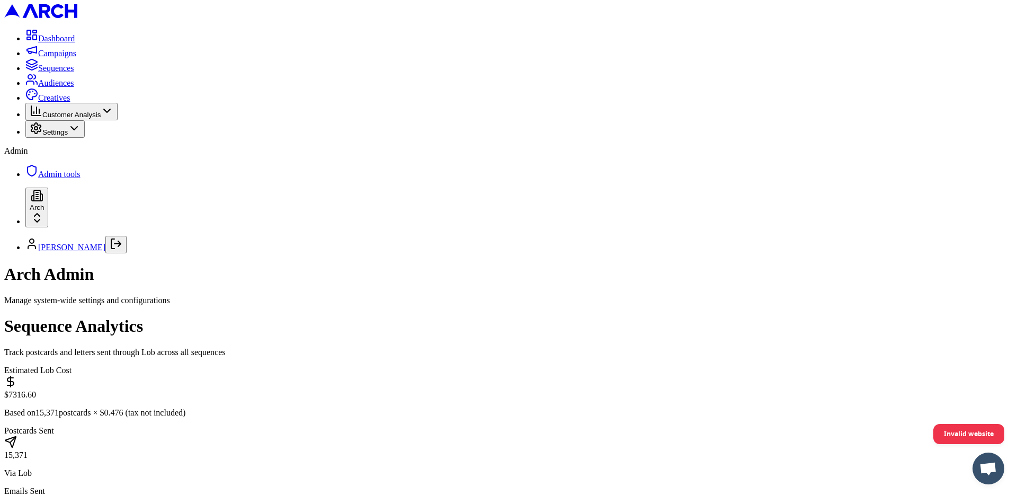
scroll to position [7, 0]
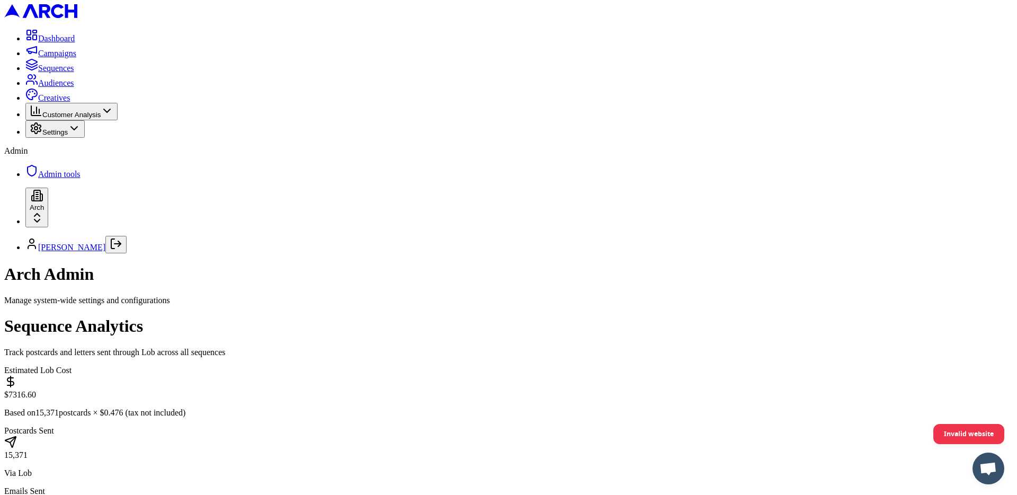
click at [941, 246] on html "Dashboard Campaigns Sequences Audiences Creatives Customer Analysis Settings Ad…" at bounding box center [508, 490] width 1017 height 981
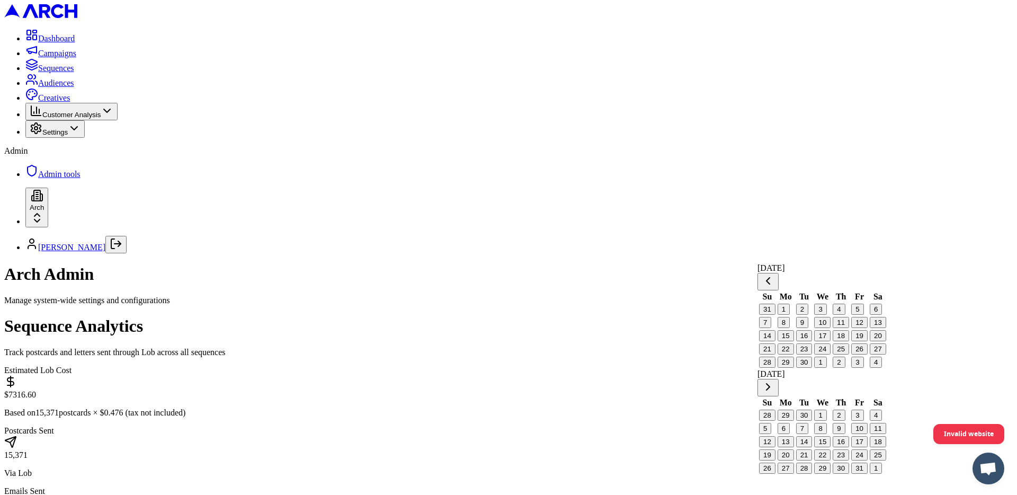
click at [790, 315] on button "1" at bounding box center [784, 309] width 12 height 11
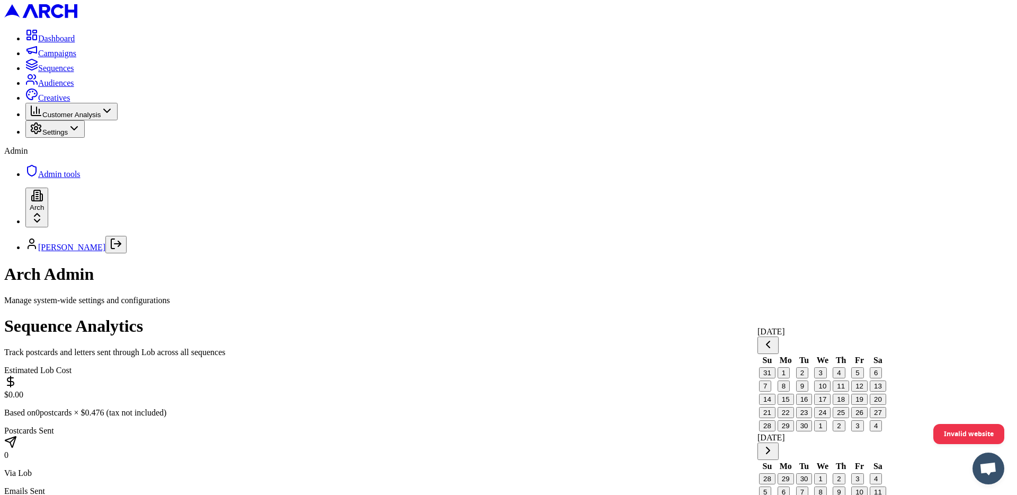
scroll to position [0, 0]
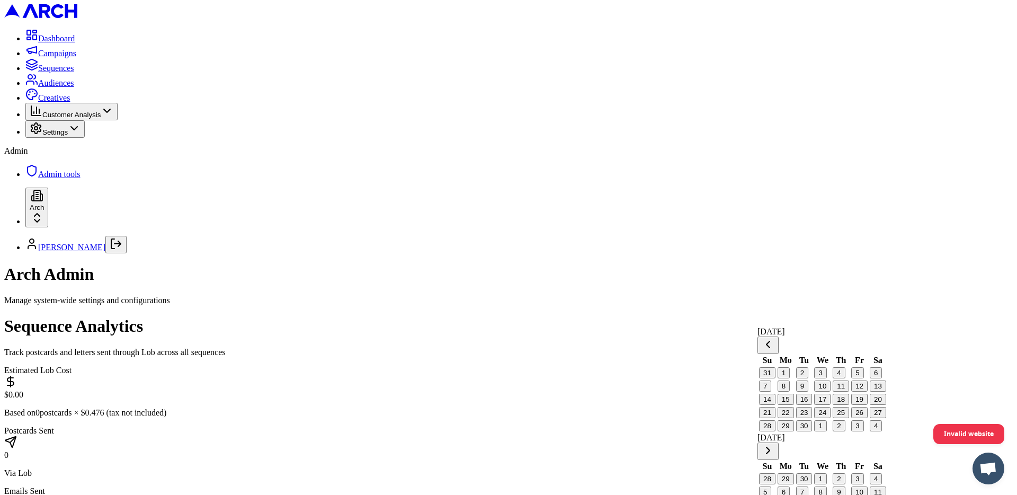
click at [839, 392] on button "11" at bounding box center [841, 385] width 16 height 11
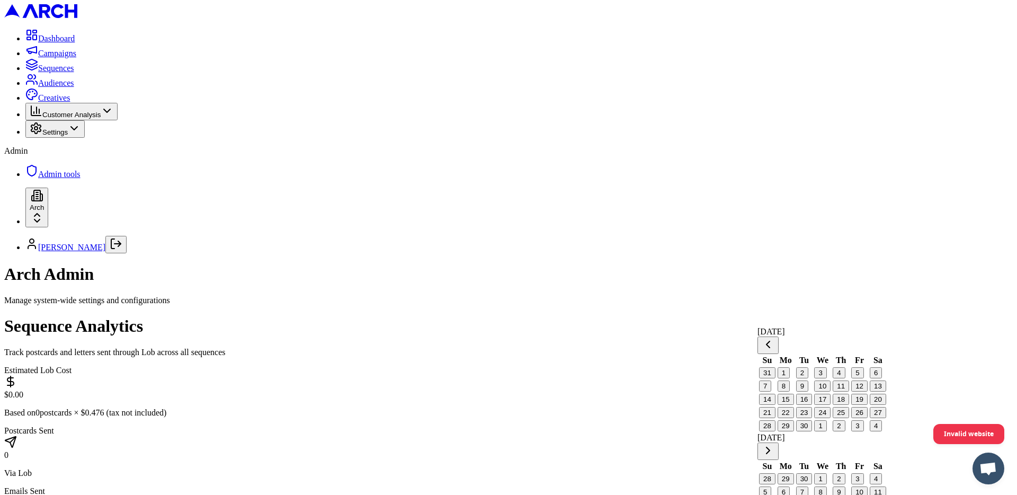
click at [777, 323] on html "Dashboard Campaigns Sequences Audiences Creatives Customer Analysis Settings Ad…" at bounding box center [508, 450] width 1017 height 900
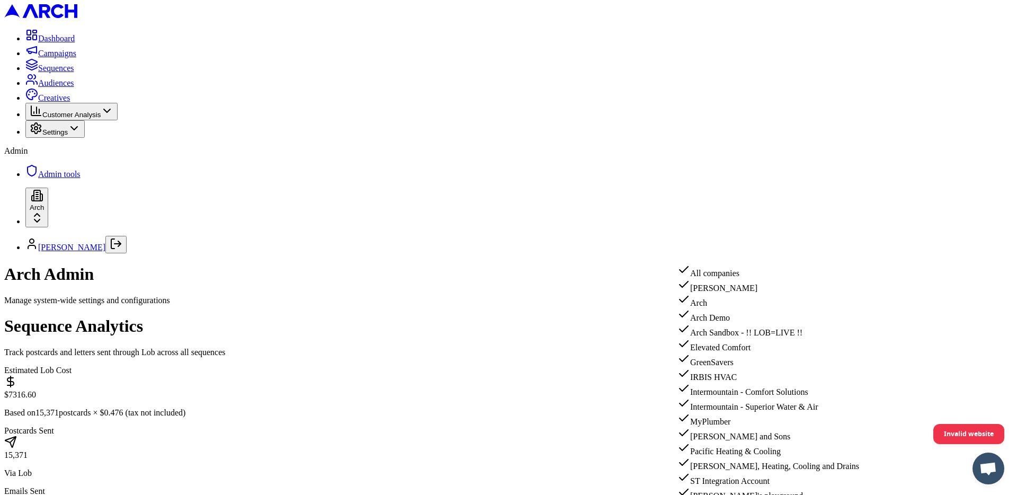
click at [738, 288] on div "[PERSON_NAME]" at bounding box center [769, 285] width 182 height 15
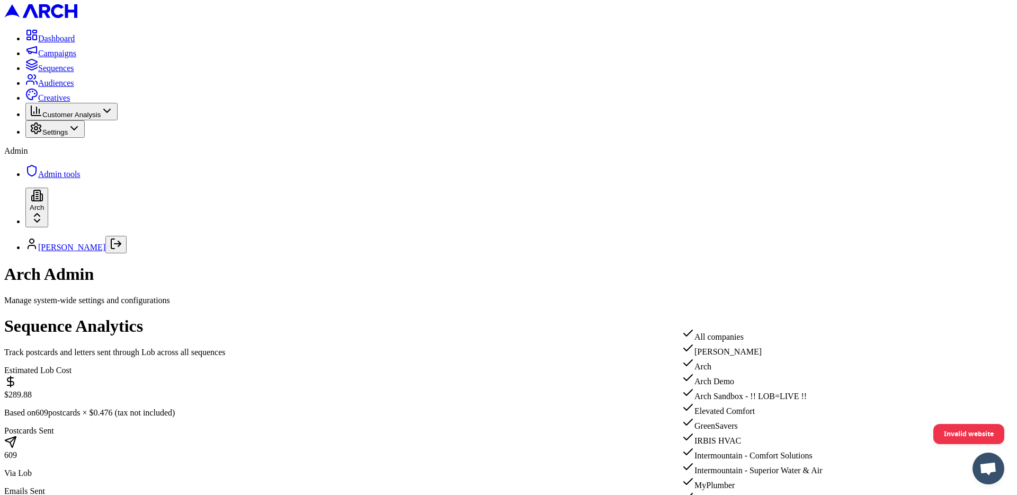
click at [745, 334] on div "All companies" at bounding box center [773, 334] width 182 height 15
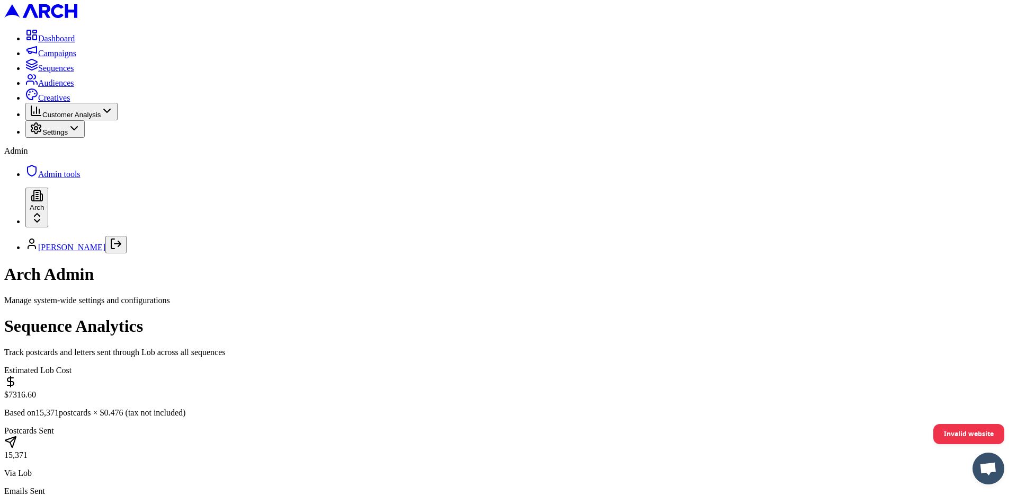
scroll to position [17, 0]
click at [910, 296] on html "Dashboard Campaigns Sequences Audiences Creatives Customer Analysis Settings Ad…" at bounding box center [508, 467] width 1017 height 935
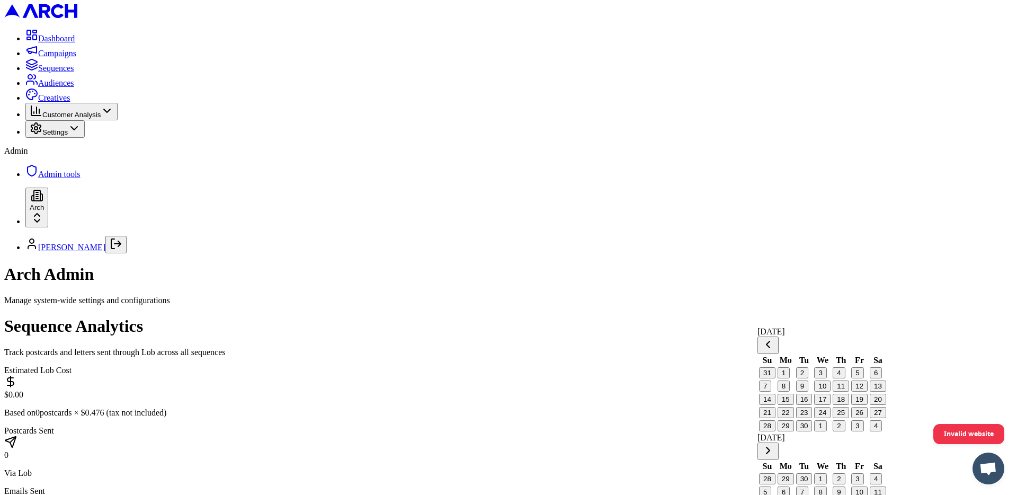
click at [797, 320] on html "Dashboard Campaigns Sequences Audiences Creatives Customer Analysis Settings Ad…" at bounding box center [508, 444] width 1017 height 889
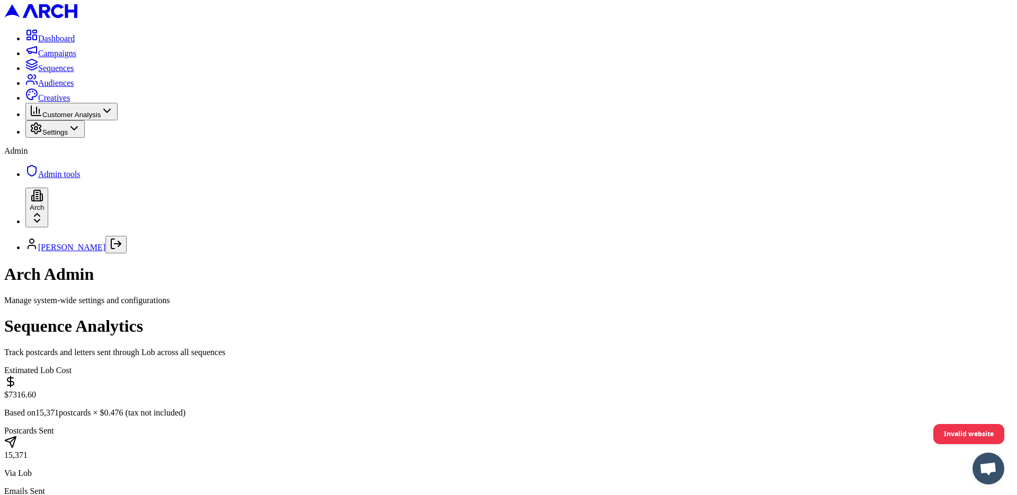
scroll to position [17, 0]
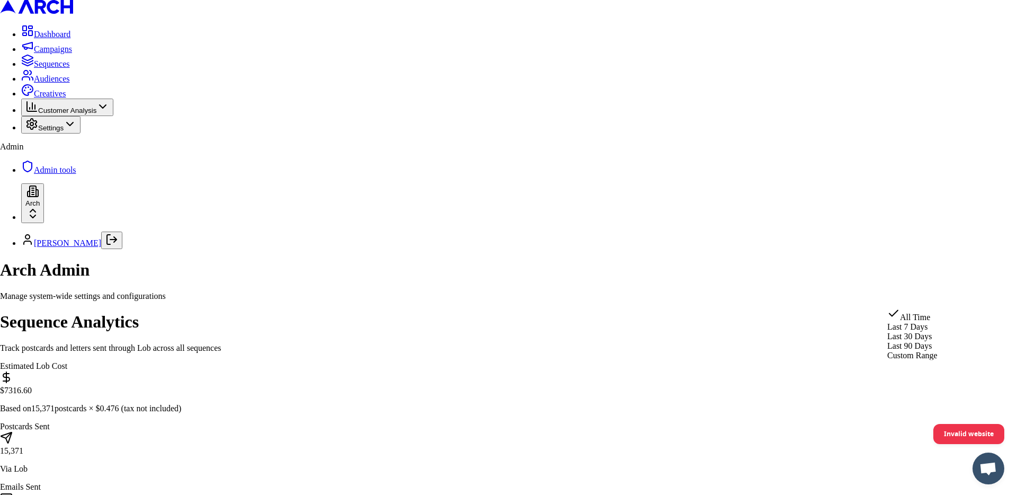
click at [900, 297] on html "Dashboard Campaigns Sequences Audiences Creatives Customer Analysis Settings Ad…" at bounding box center [508, 465] width 1017 height 931
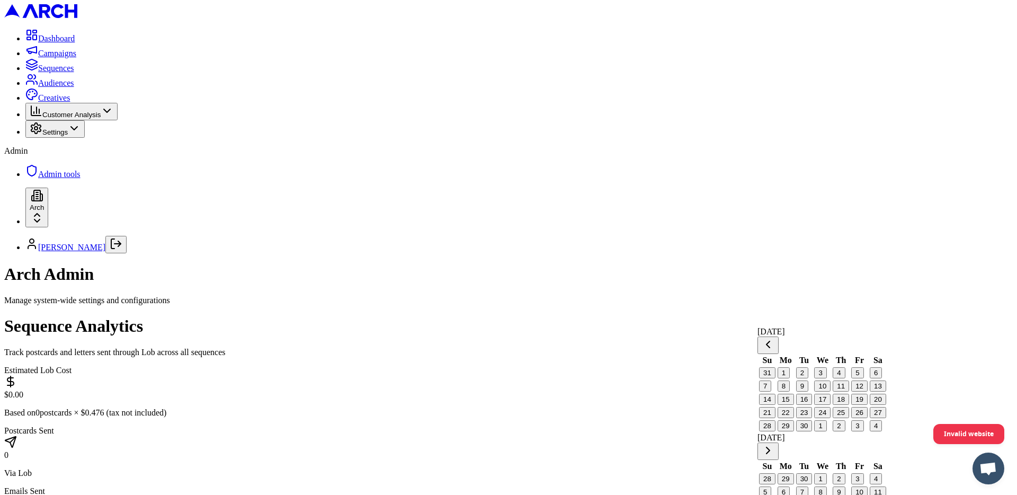
click at [772, 340] on button "Go to previous month" at bounding box center [768, 344] width 21 height 17
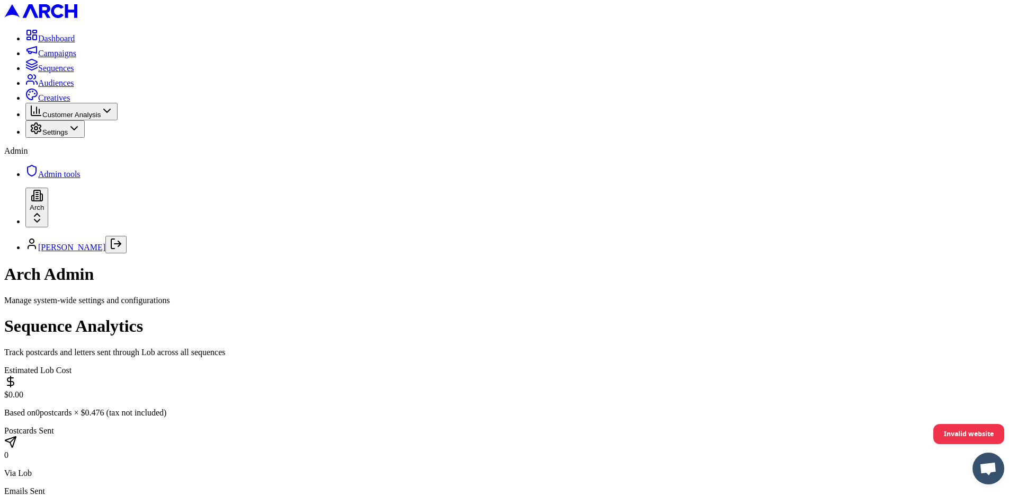
click at [812, 316] on html "Dashboard Campaigns Sequences Audiences Creatives Customer Analysis Settings Ad…" at bounding box center [508, 444] width 1017 height 889
